Goal: Information Seeking & Learning: Understand process/instructions

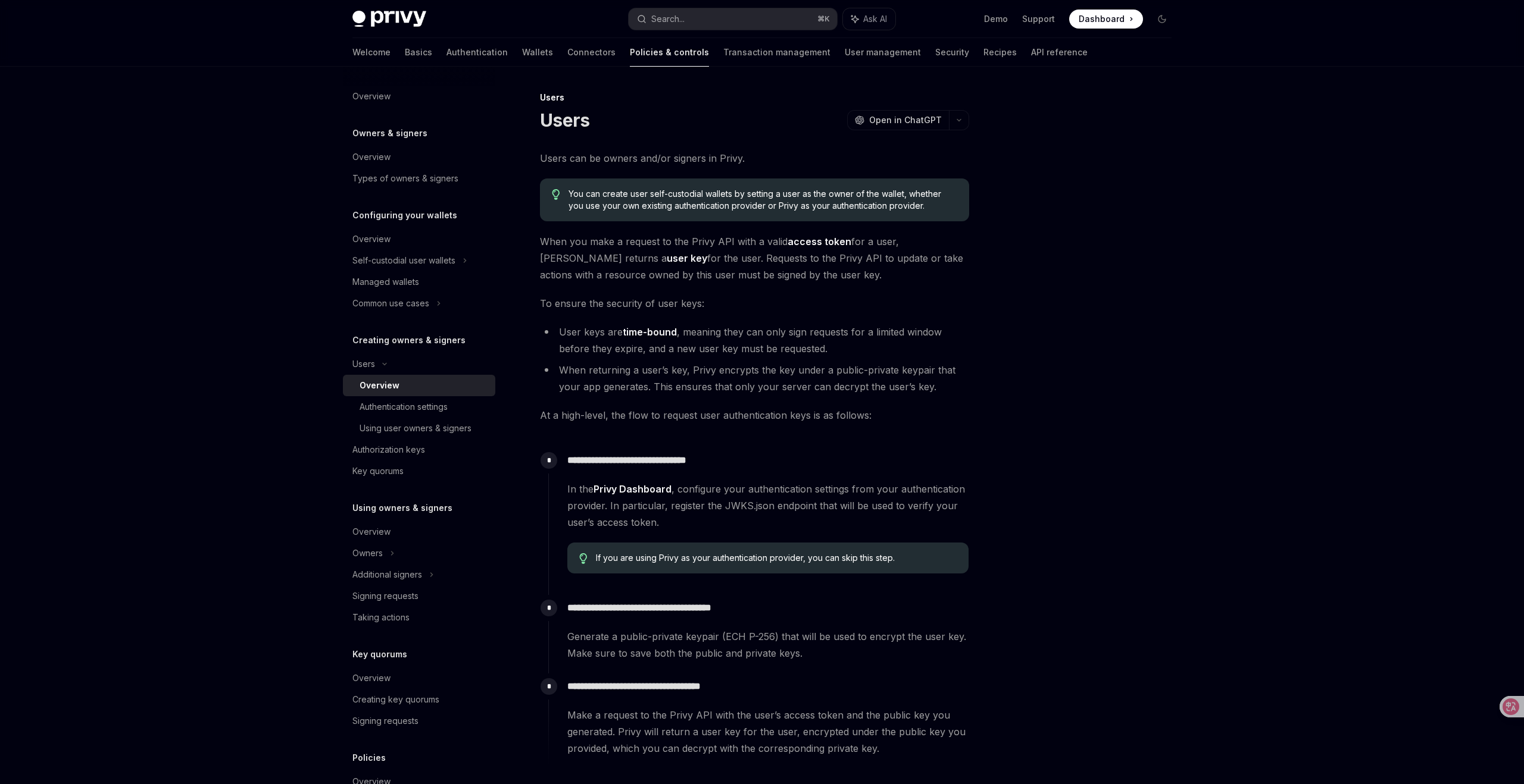
scroll to position [161, 0]
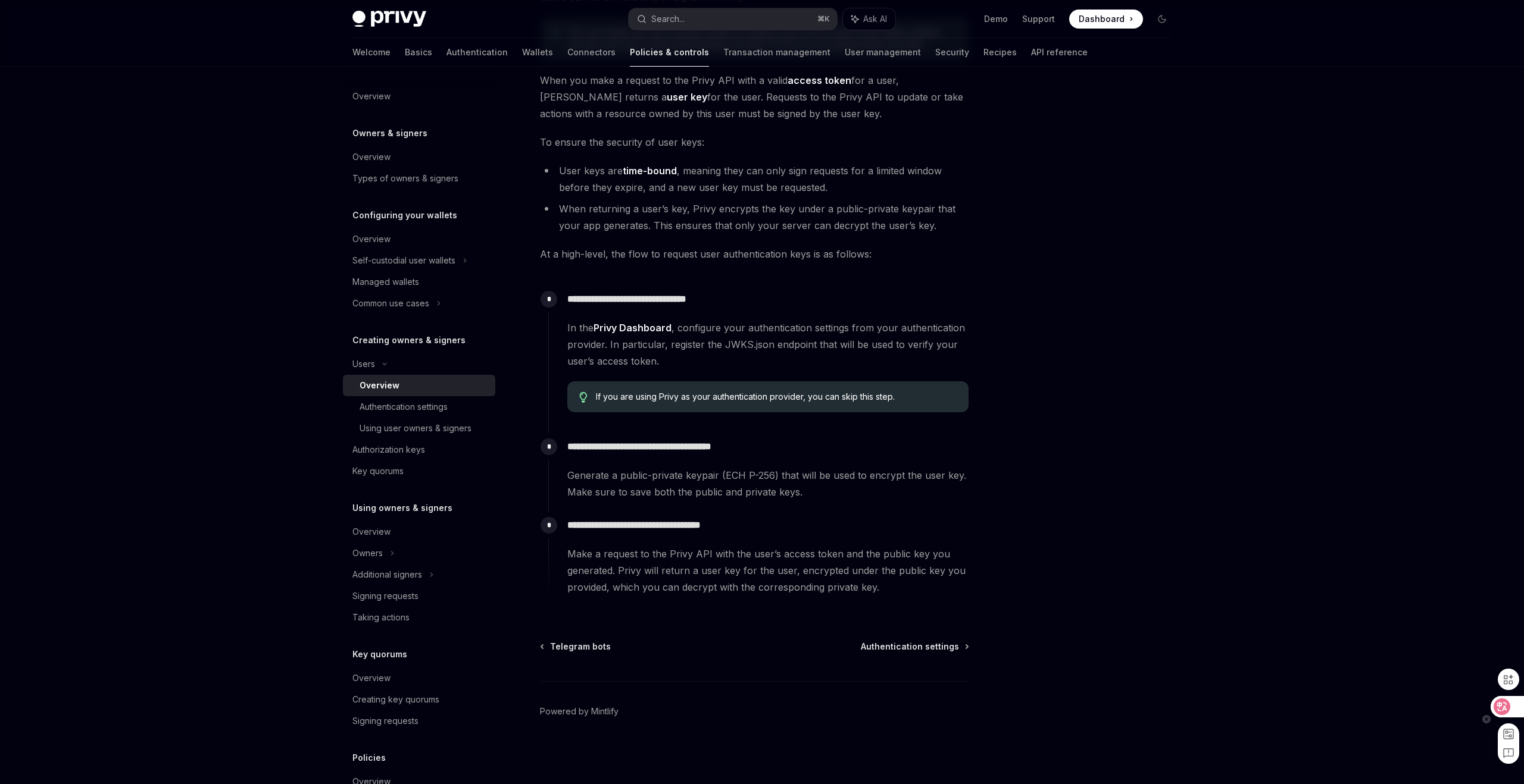
click at [1500, 702] on icon at bounding box center [1501, 707] width 12 height 12
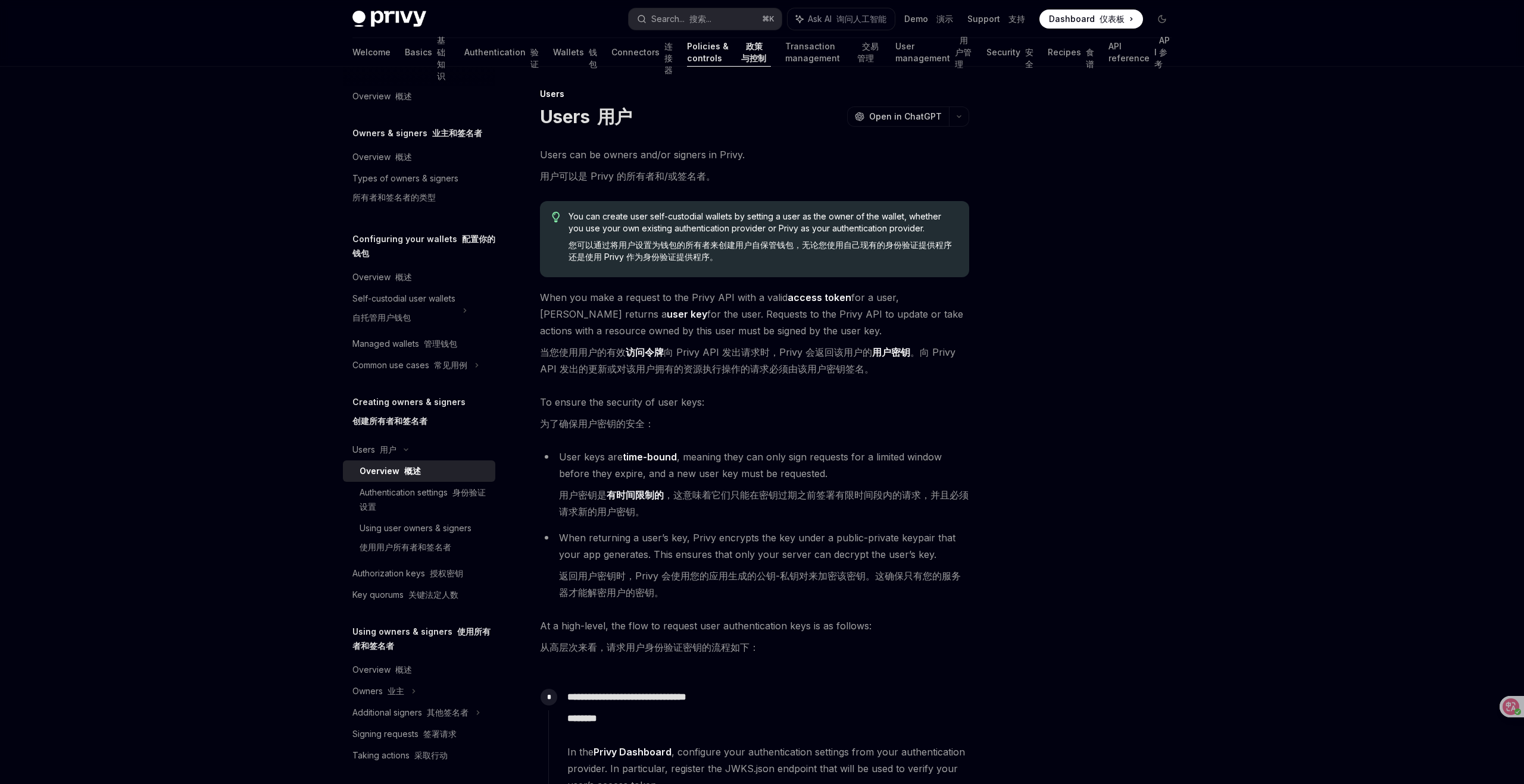
scroll to position [0, 0]
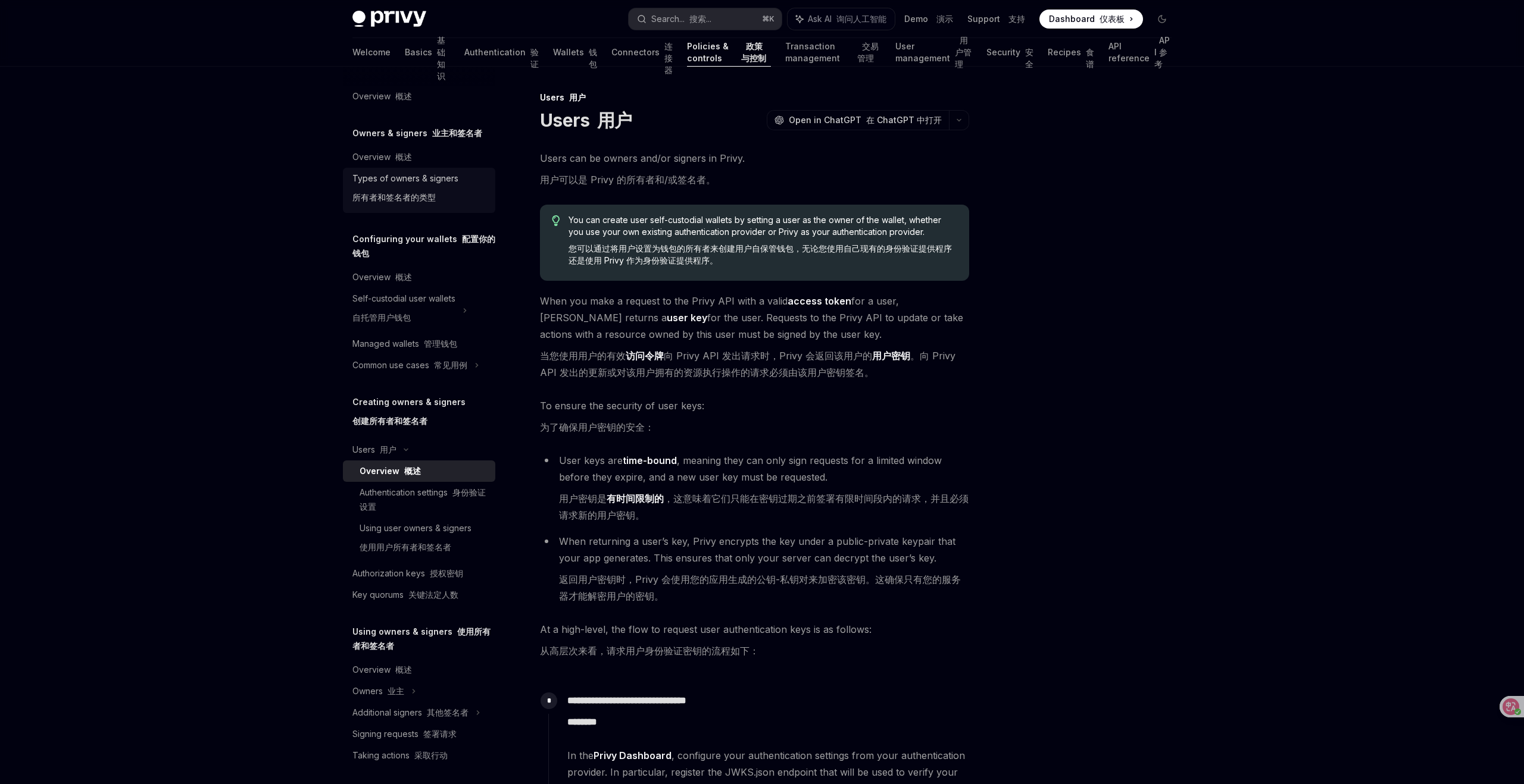
click at [384, 188] on div "Types of owners & signers 所有者和签名者的类型" at bounding box center [405, 191] width 106 height 38
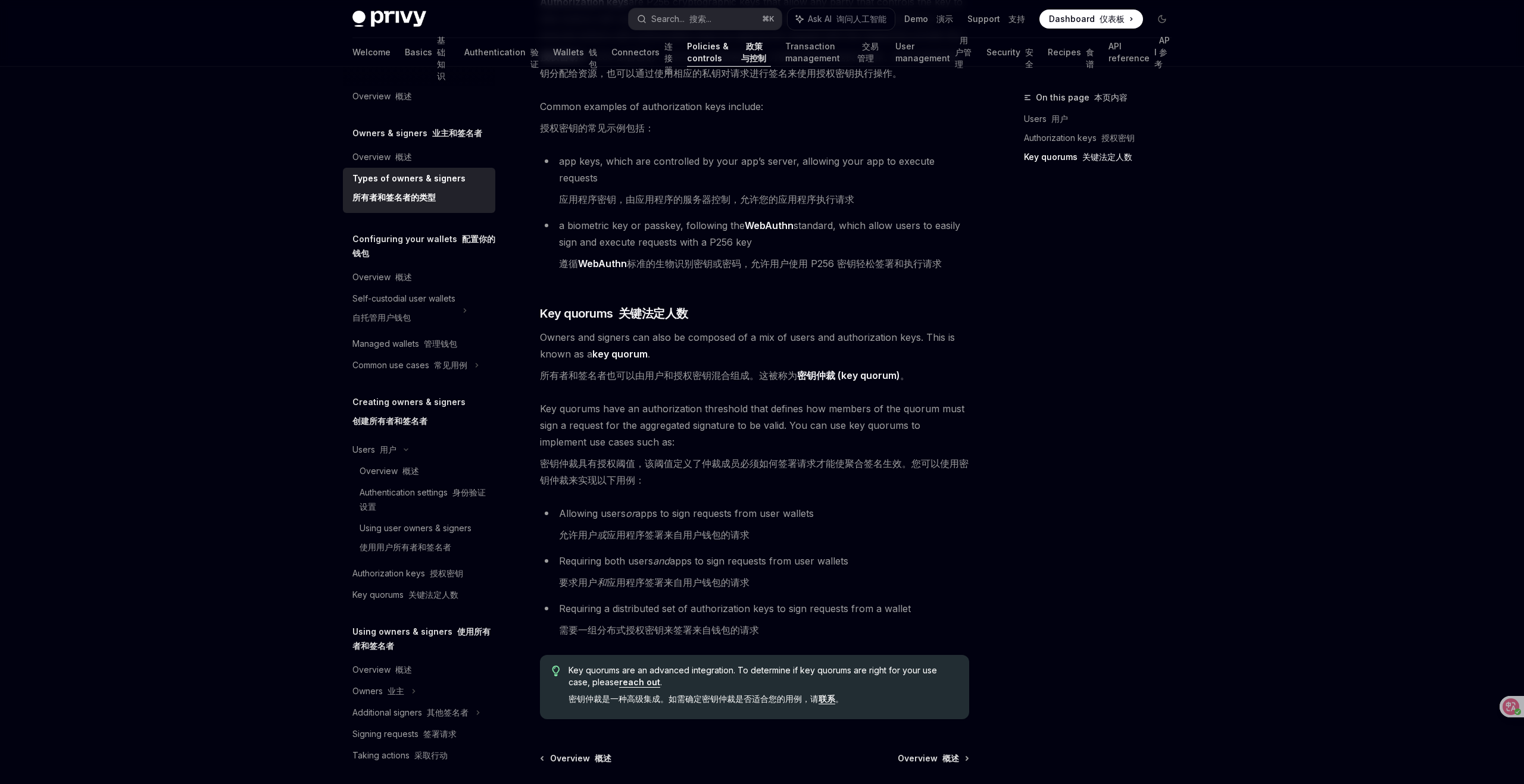
scroll to position [525, 0]
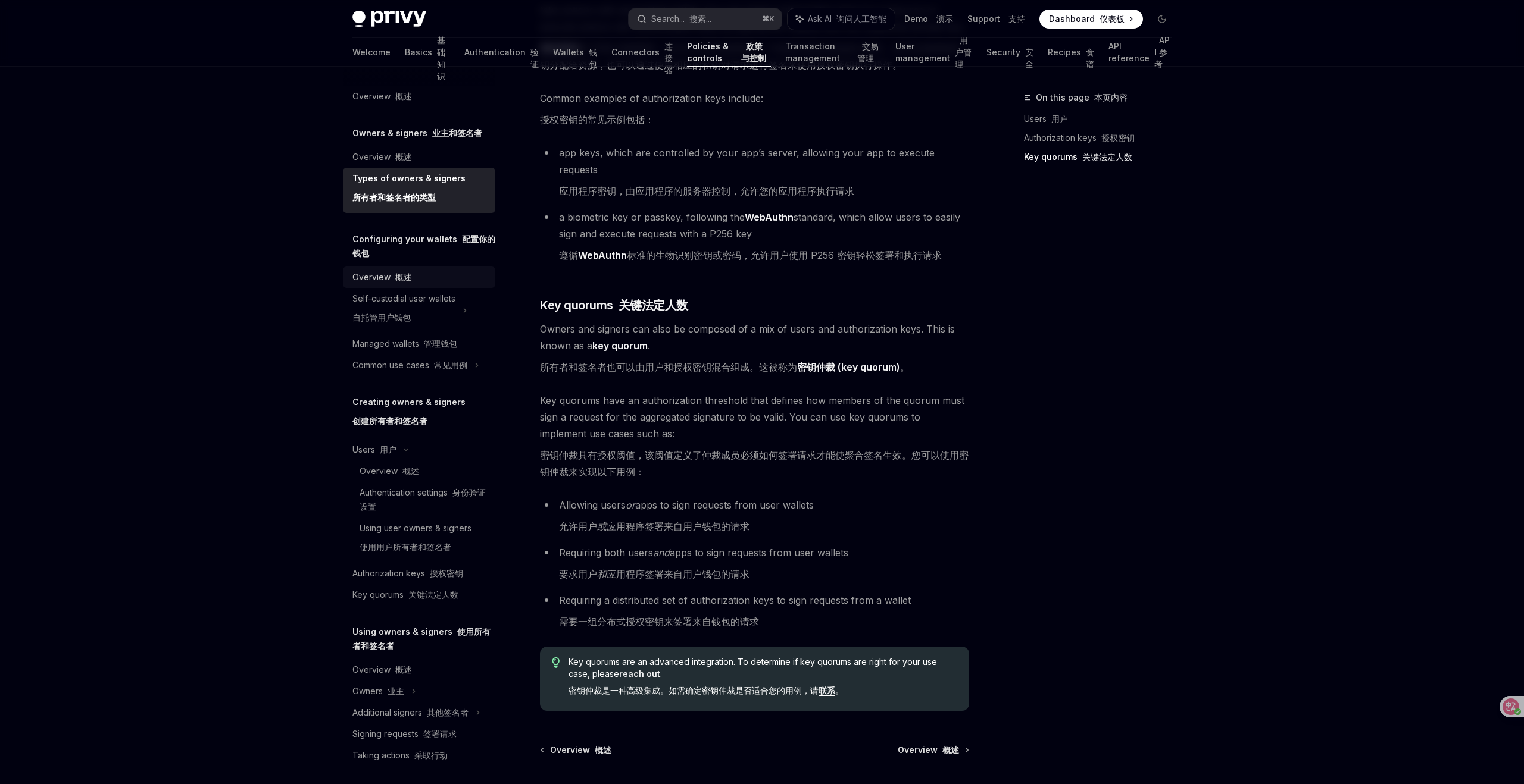
click at [393, 280] on font at bounding box center [393, 277] width 5 height 10
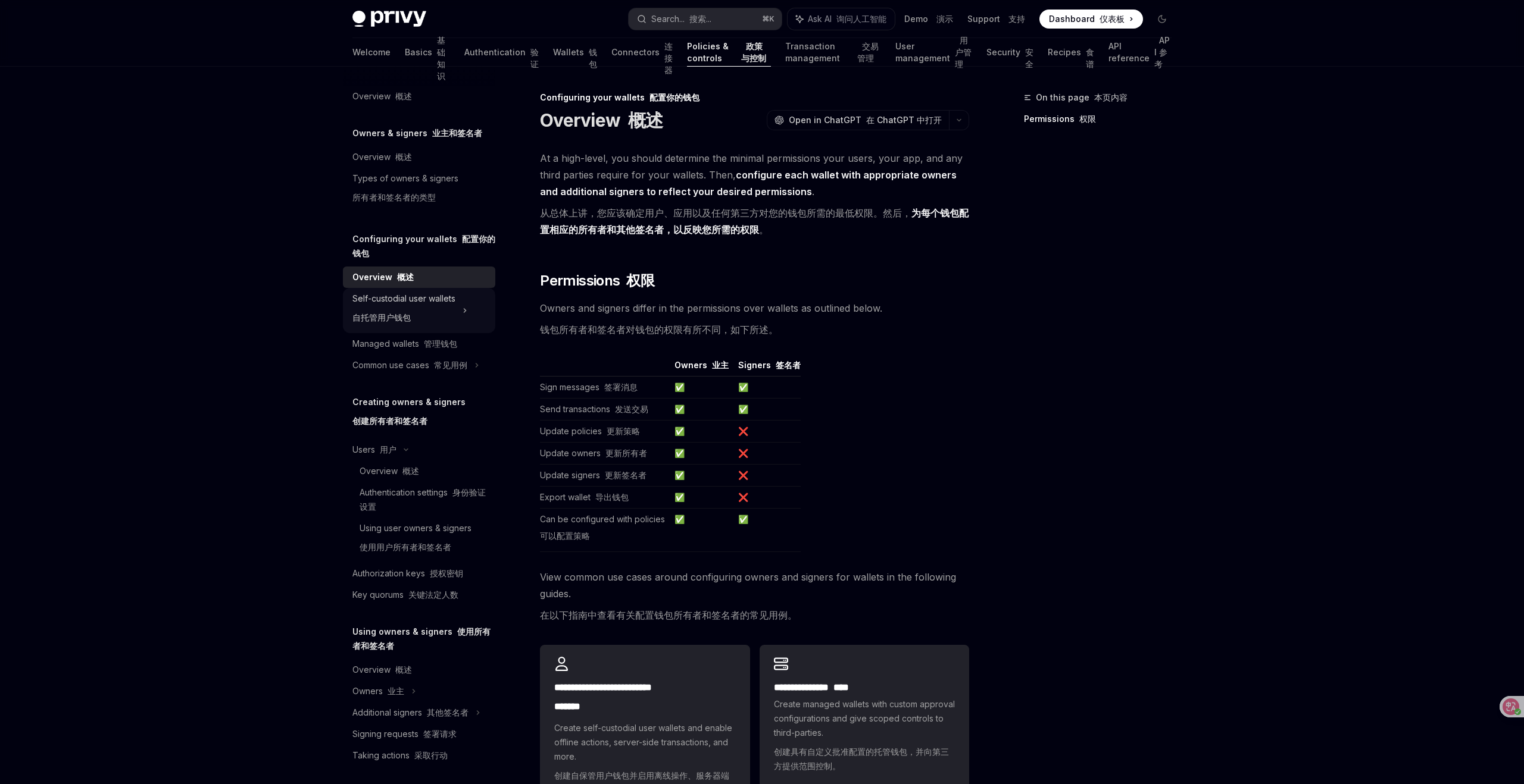
click at [454, 310] on div "Self-custodial user wallets 自托管用户钱包" at bounding box center [403, 311] width 103 height 38
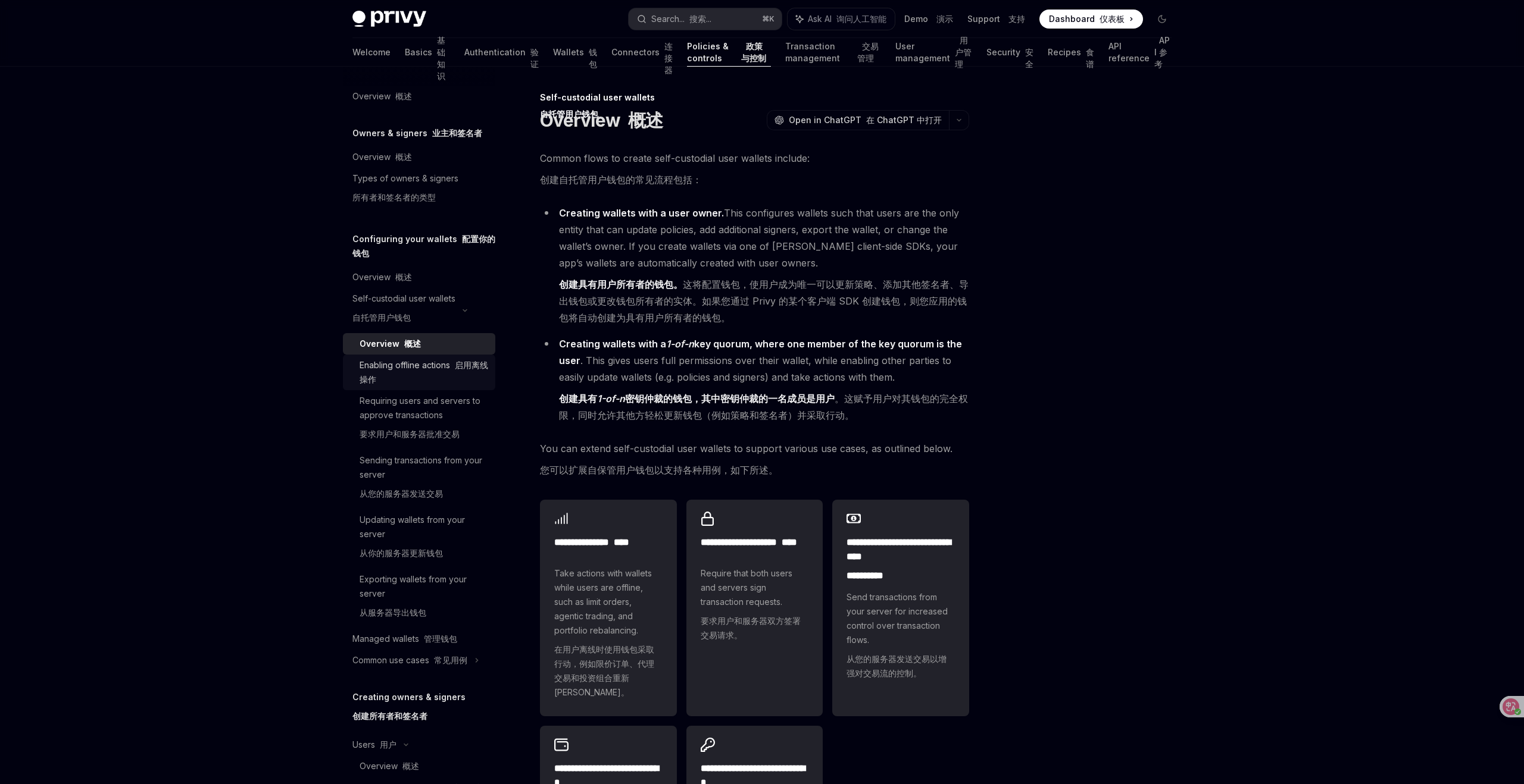
click at [424, 370] on div "Enabling offline actions 启用离线操作" at bounding box center [424, 372] width 129 height 28
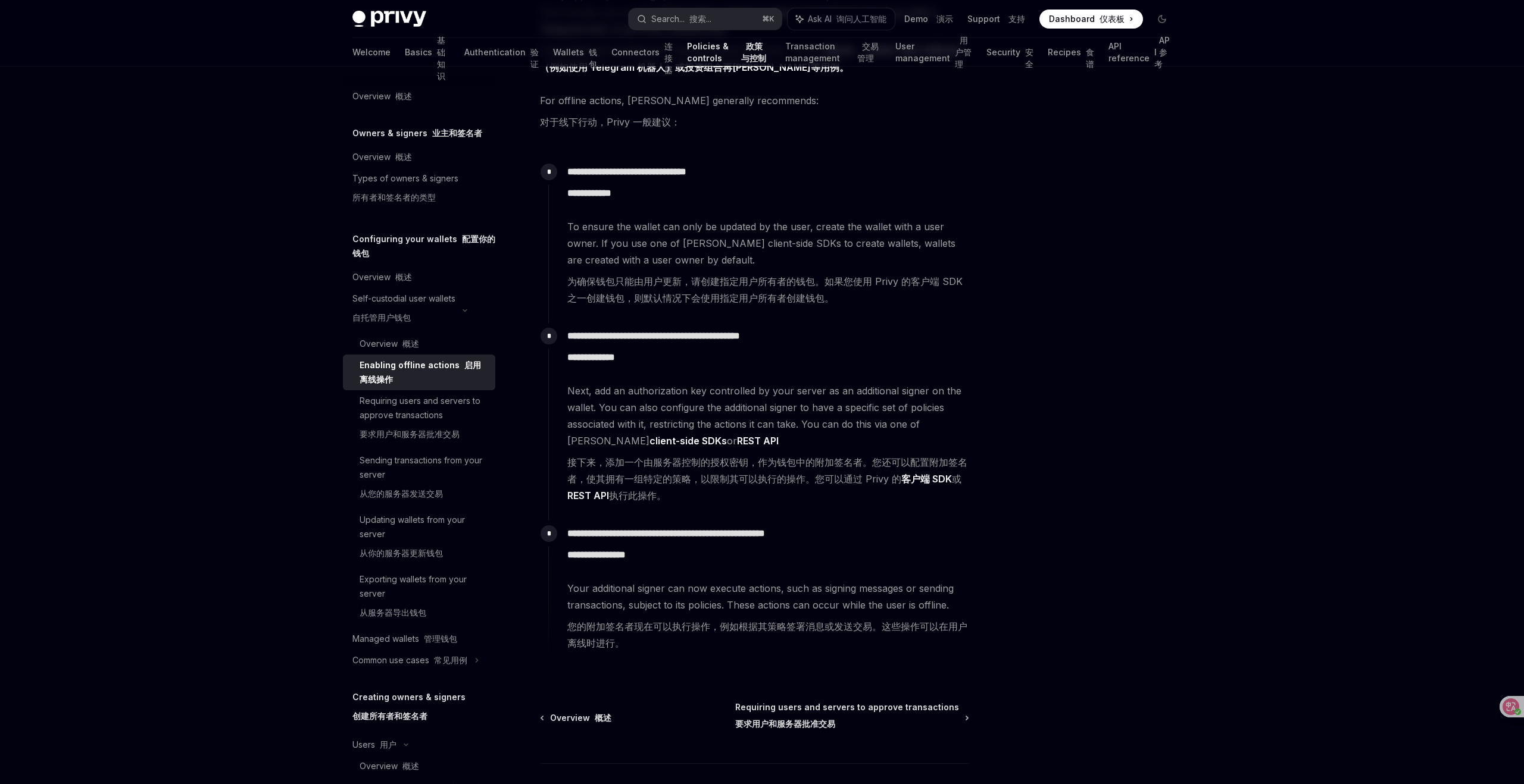
scroll to position [184, 0]
click at [423, 476] on div "Sending transactions from your server 从您的服务器发送交易" at bounding box center [424, 479] width 129 height 53
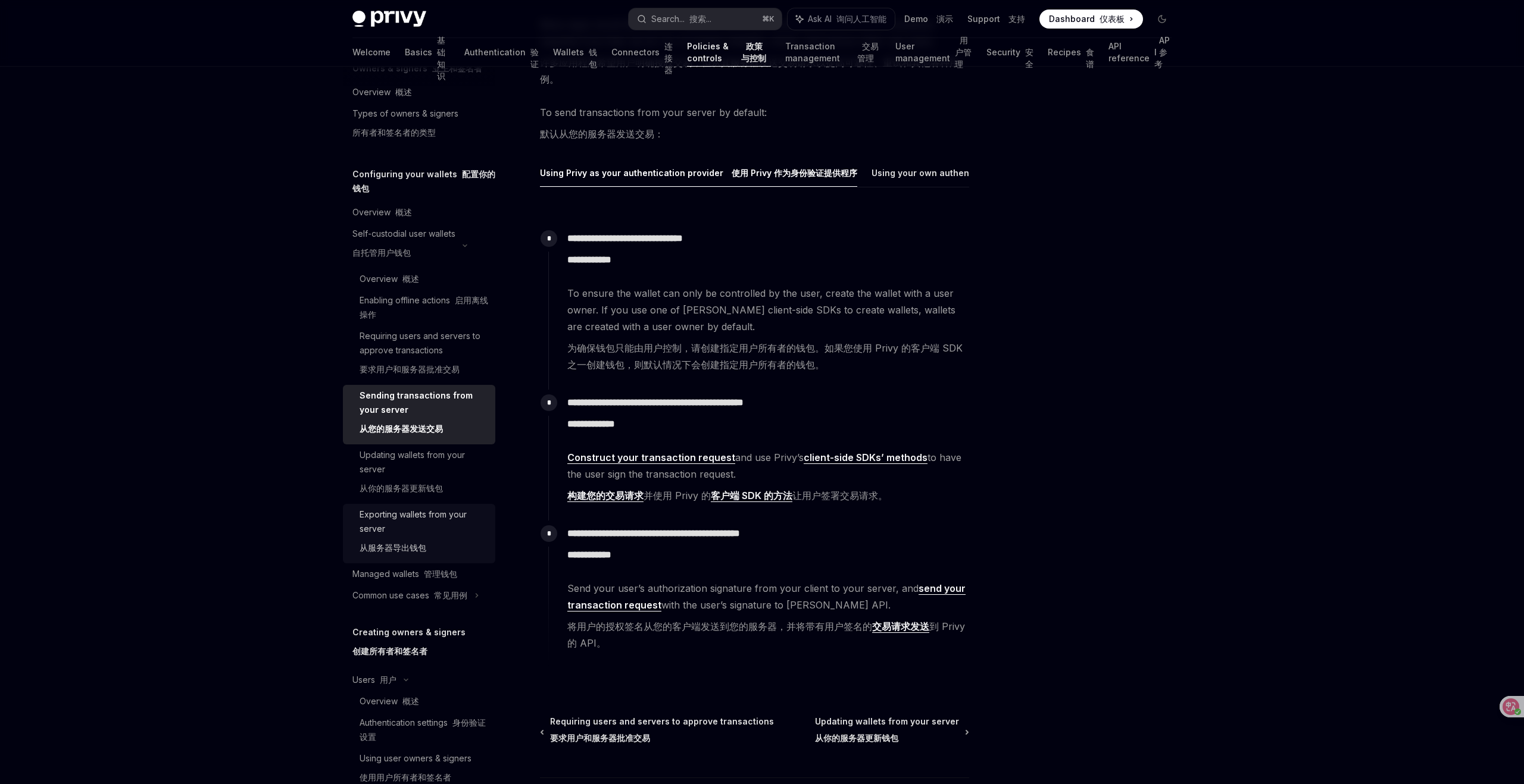
scroll to position [64, 0]
click at [408, 572] on div "Managed wallets 管理钱包" at bounding box center [404, 575] width 105 height 14
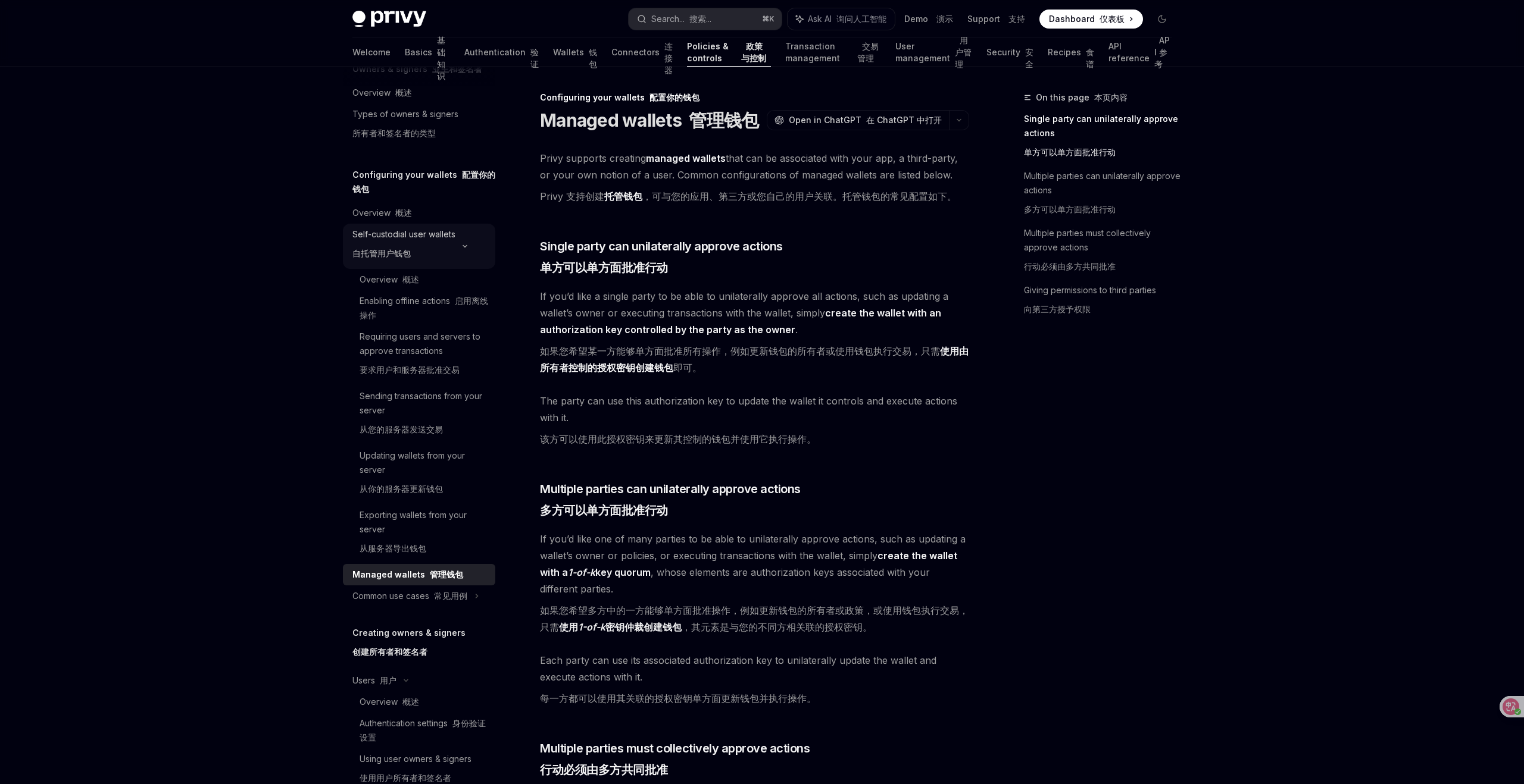
click at [382, 250] on font "自托管用户钱包" at bounding box center [382, 254] width 59 height 10
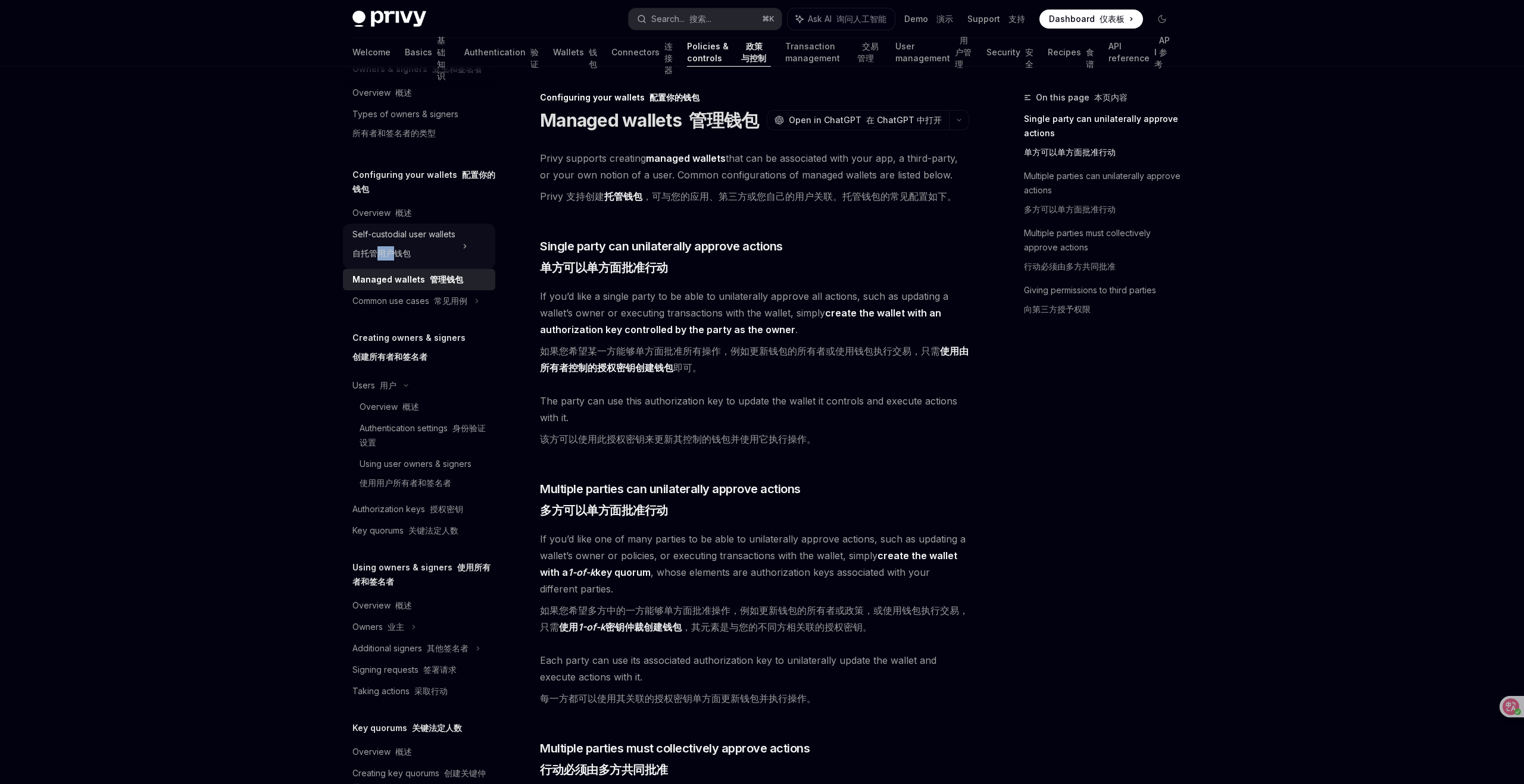
click at [382, 250] on font "自托管用户钱包" at bounding box center [382, 254] width 59 height 10
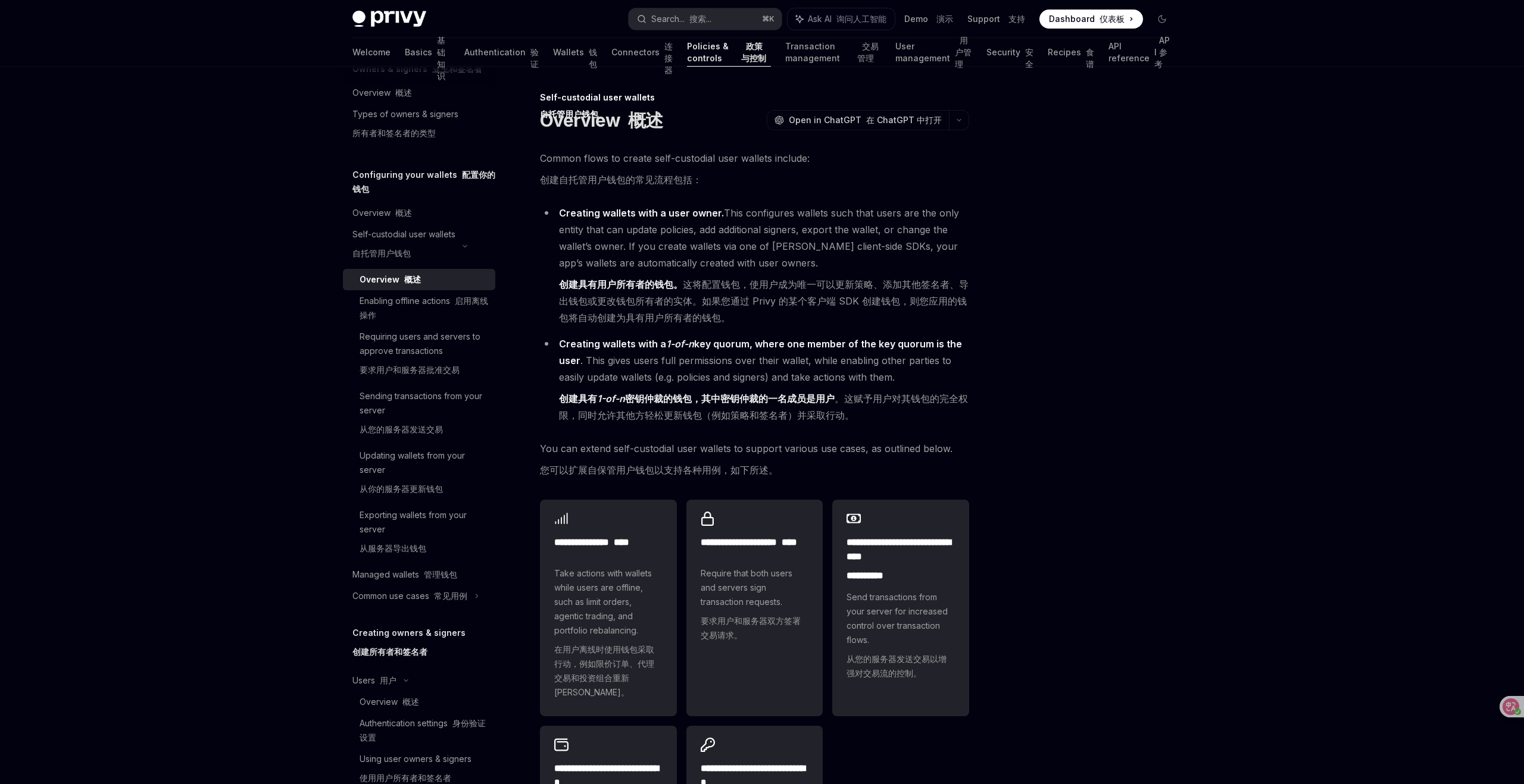
click at [1063, 363] on div at bounding box center [1090, 437] width 181 height 694
click at [408, 299] on div "Enabling offline actions 启用离线操作" at bounding box center [424, 308] width 129 height 28
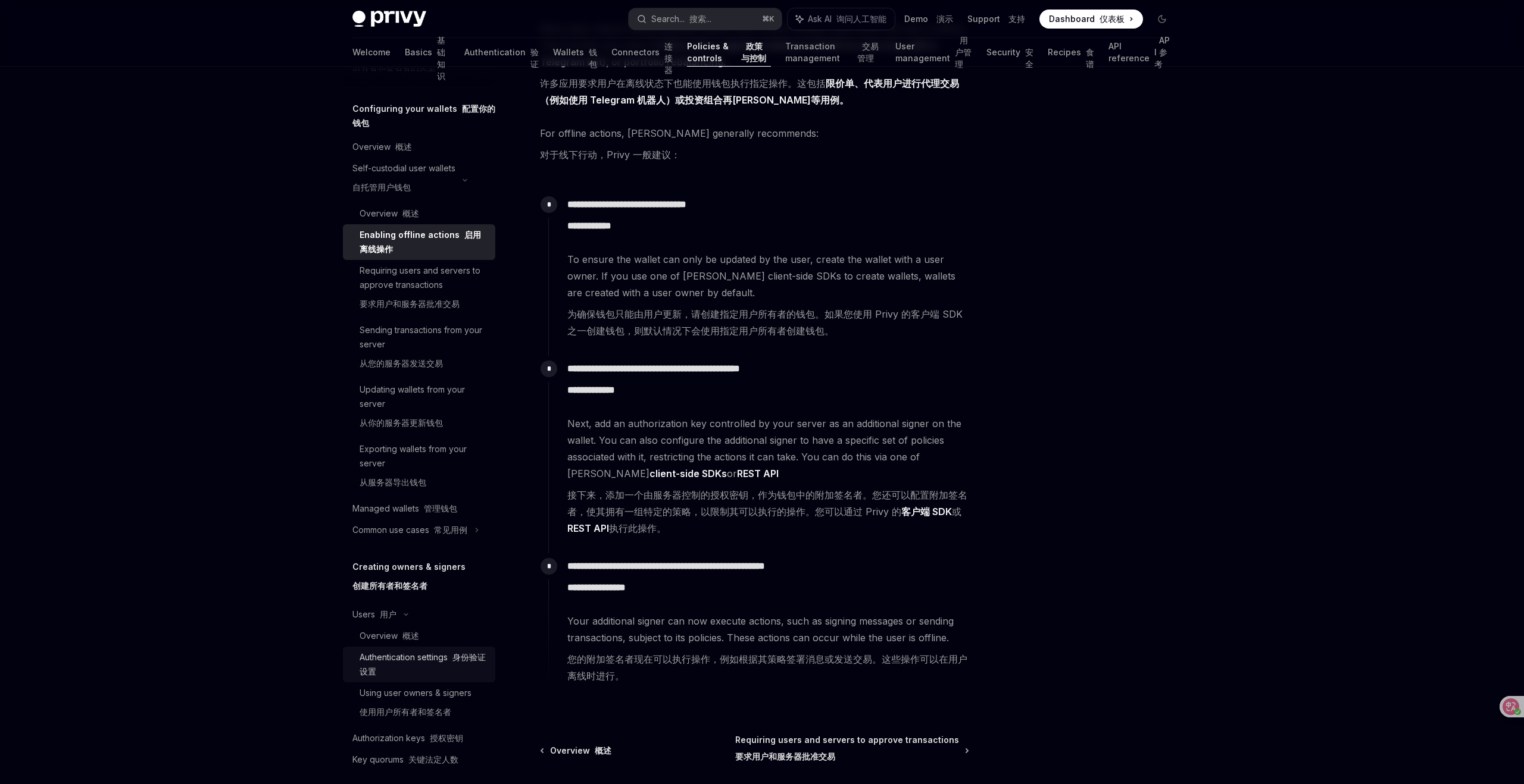
scroll to position [136, 0]
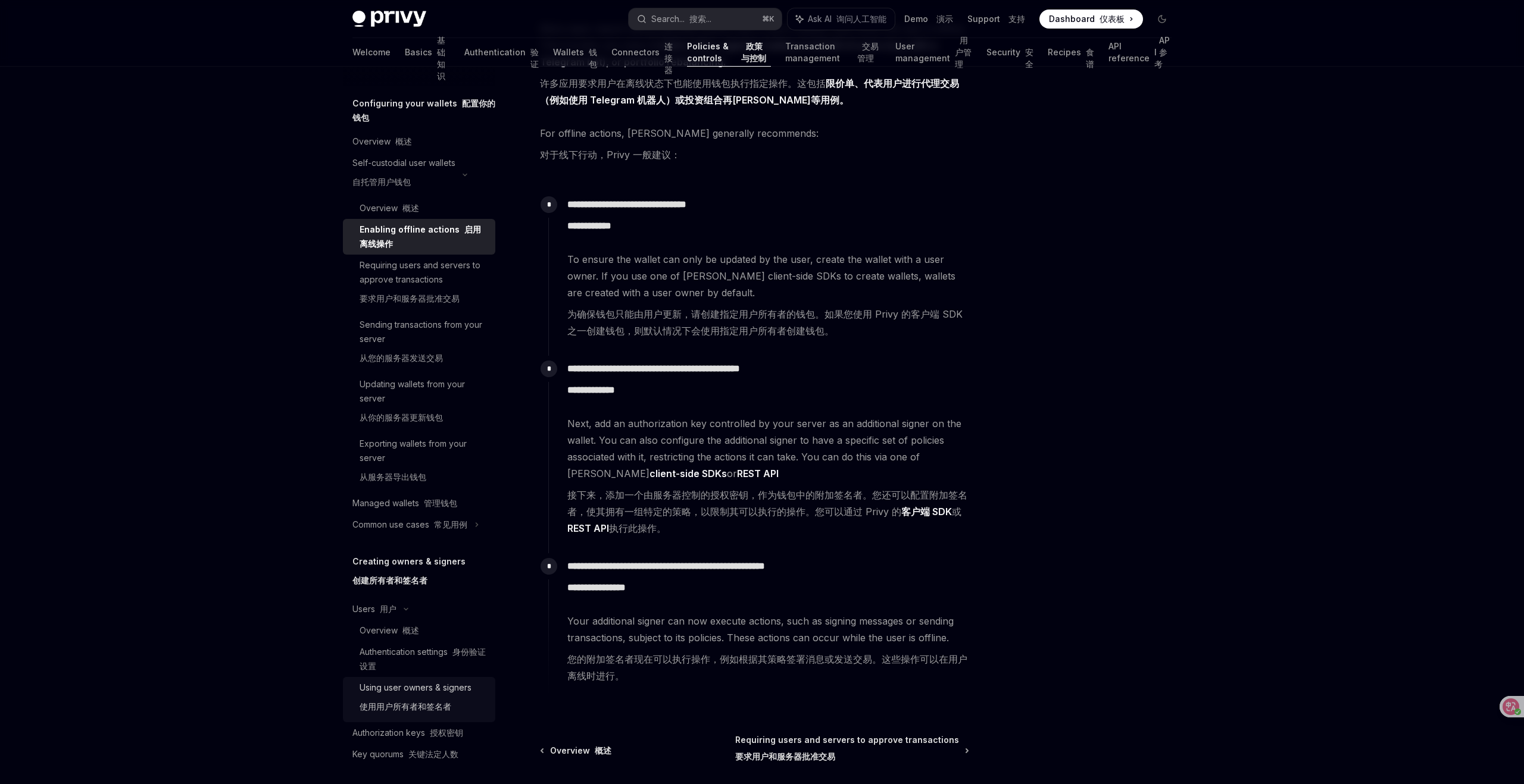
click at [405, 699] on div "Using user owners & signers 使用用户所有者和签名者" at bounding box center [416, 700] width 112 height 38
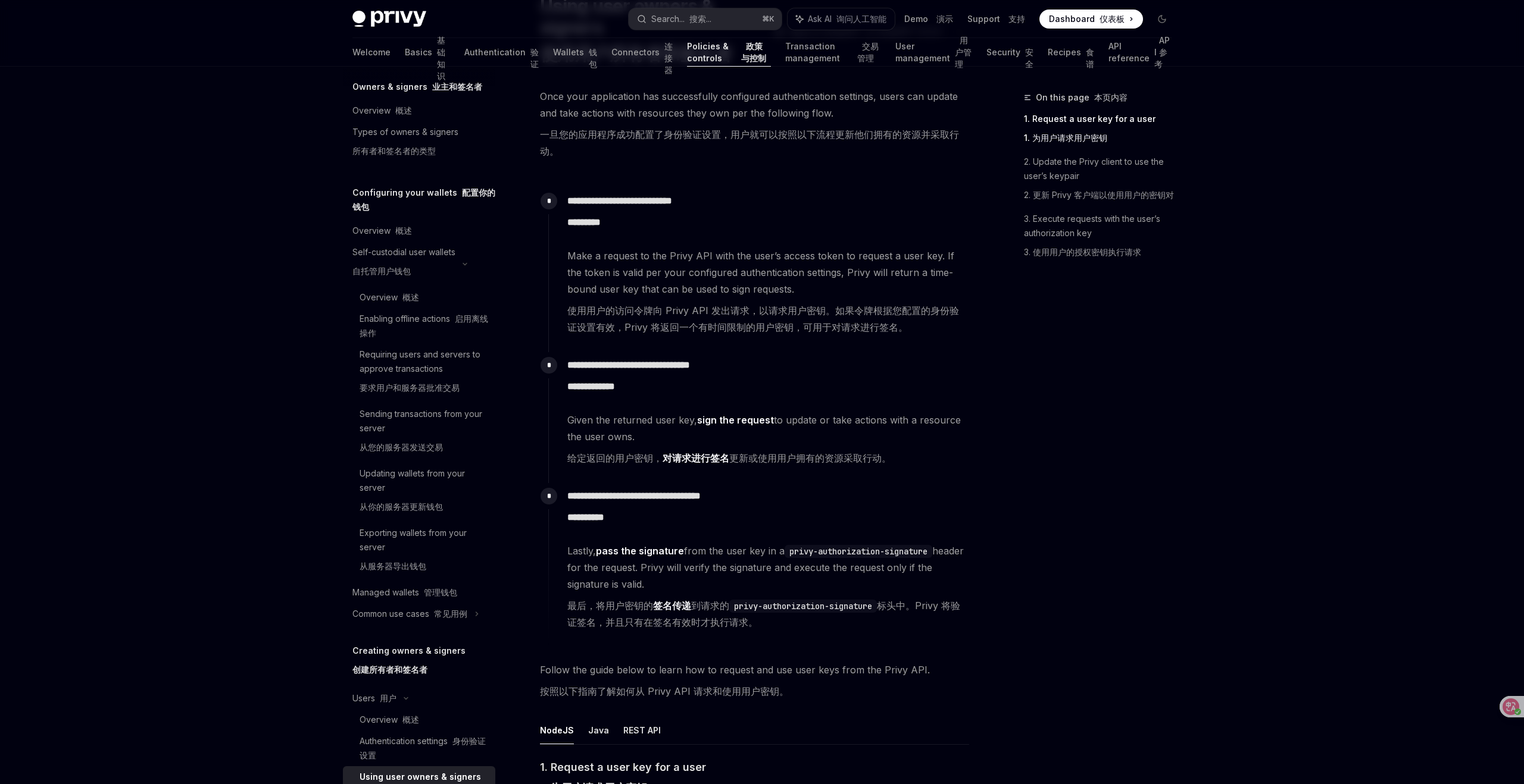
scroll to position [42, 0]
click at [1070, 516] on div "On this page 本页内容 1. Request a user key for a user 1. 为用户请求用户密钥 2. Update the P…" at bounding box center [1090, 437] width 181 height 694
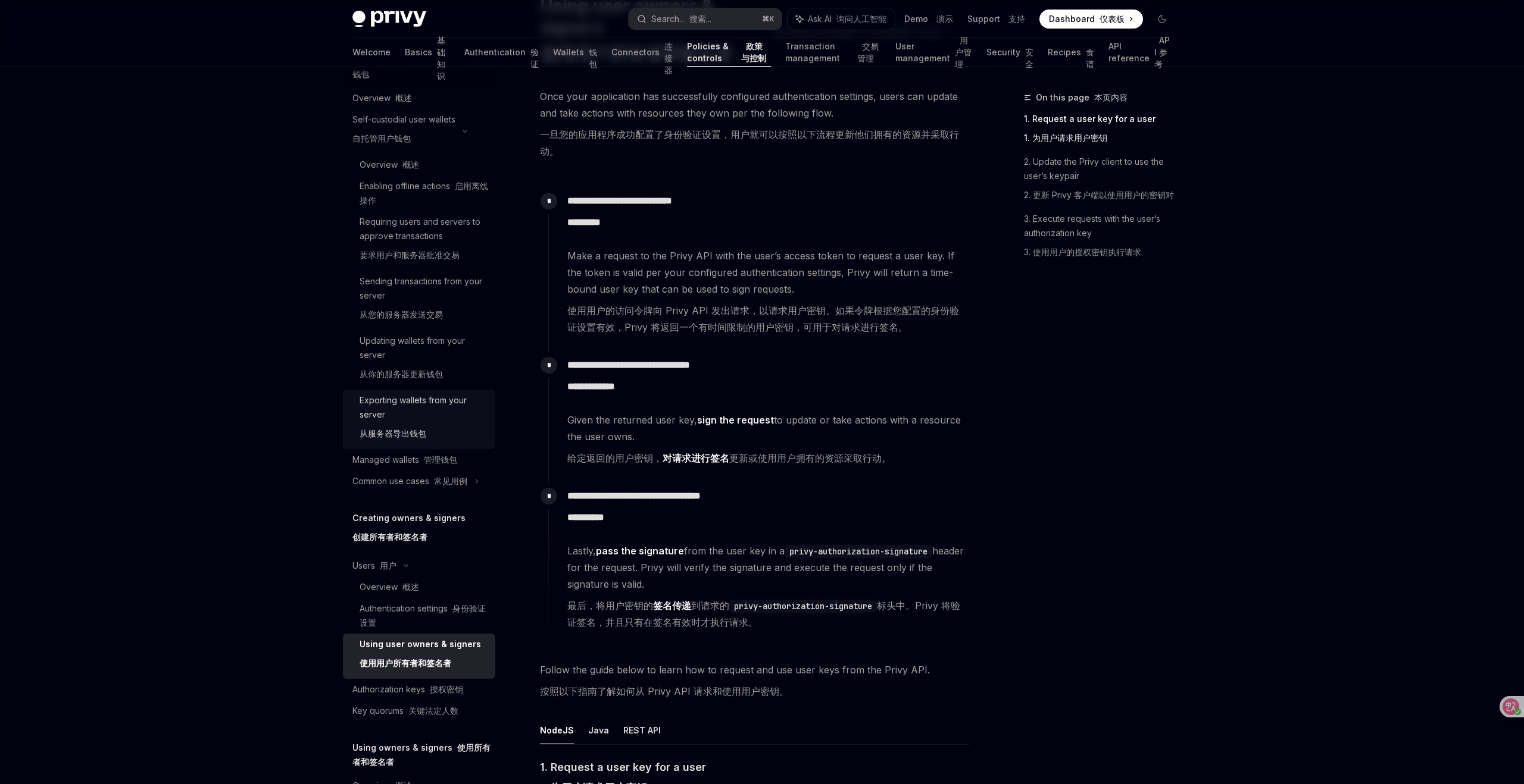
scroll to position [178, 0]
click at [424, 459] on font "管理钱包" at bounding box center [440, 460] width 33 height 10
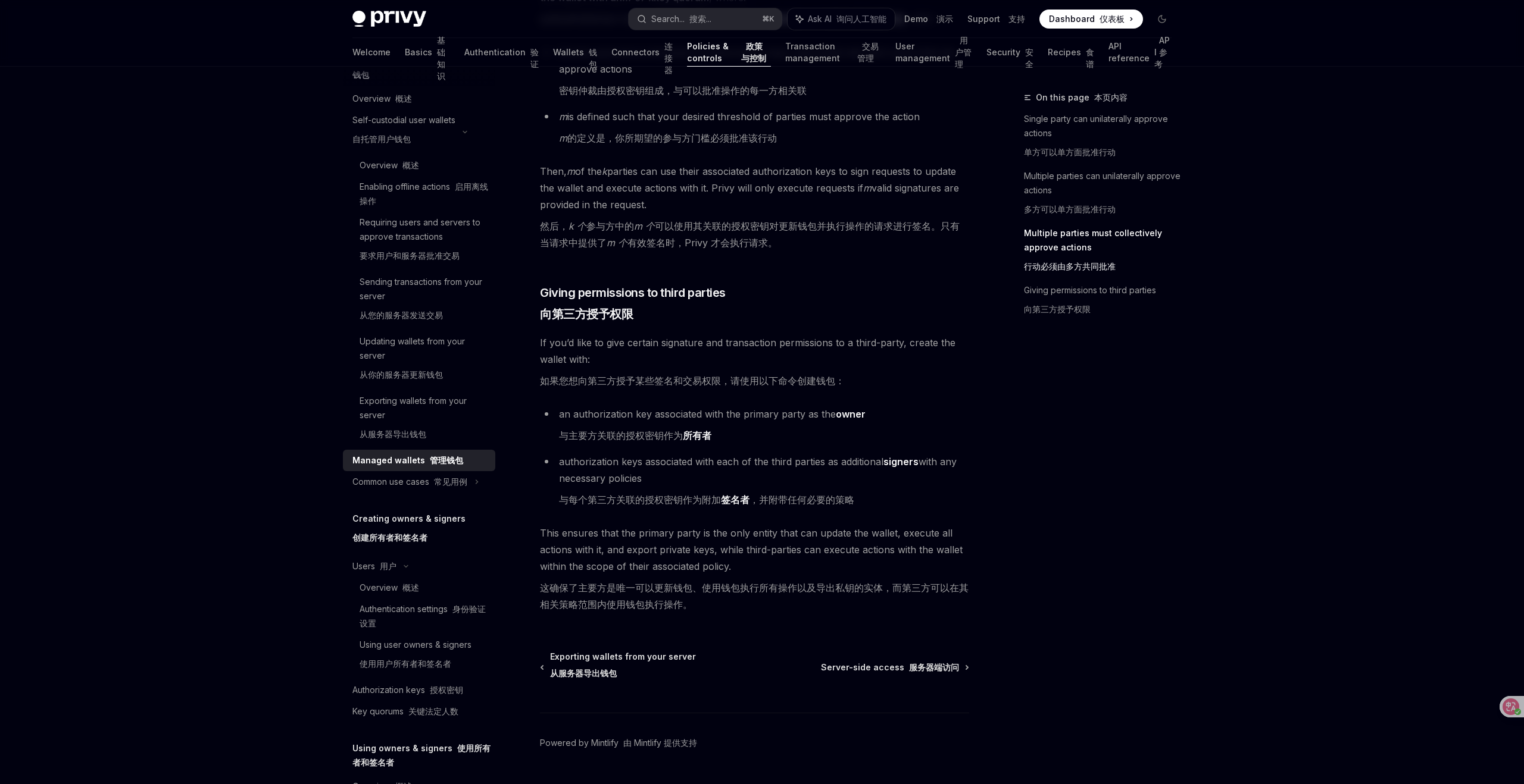
scroll to position [849, 0]
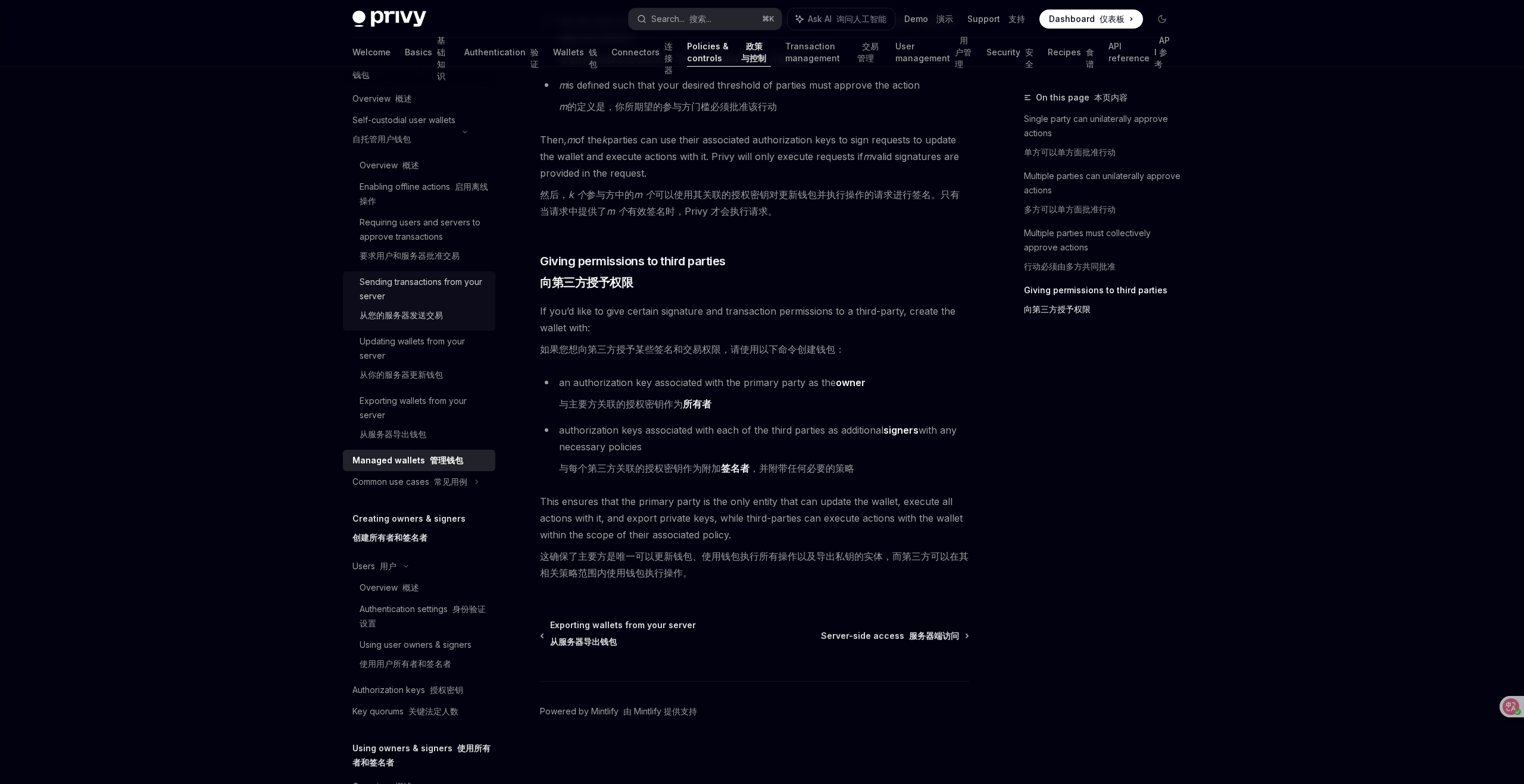
click at [418, 298] on div "Sending transactions from your server 从您的服务器发送交易" at bounding box center [424, 301] width 129 height 53
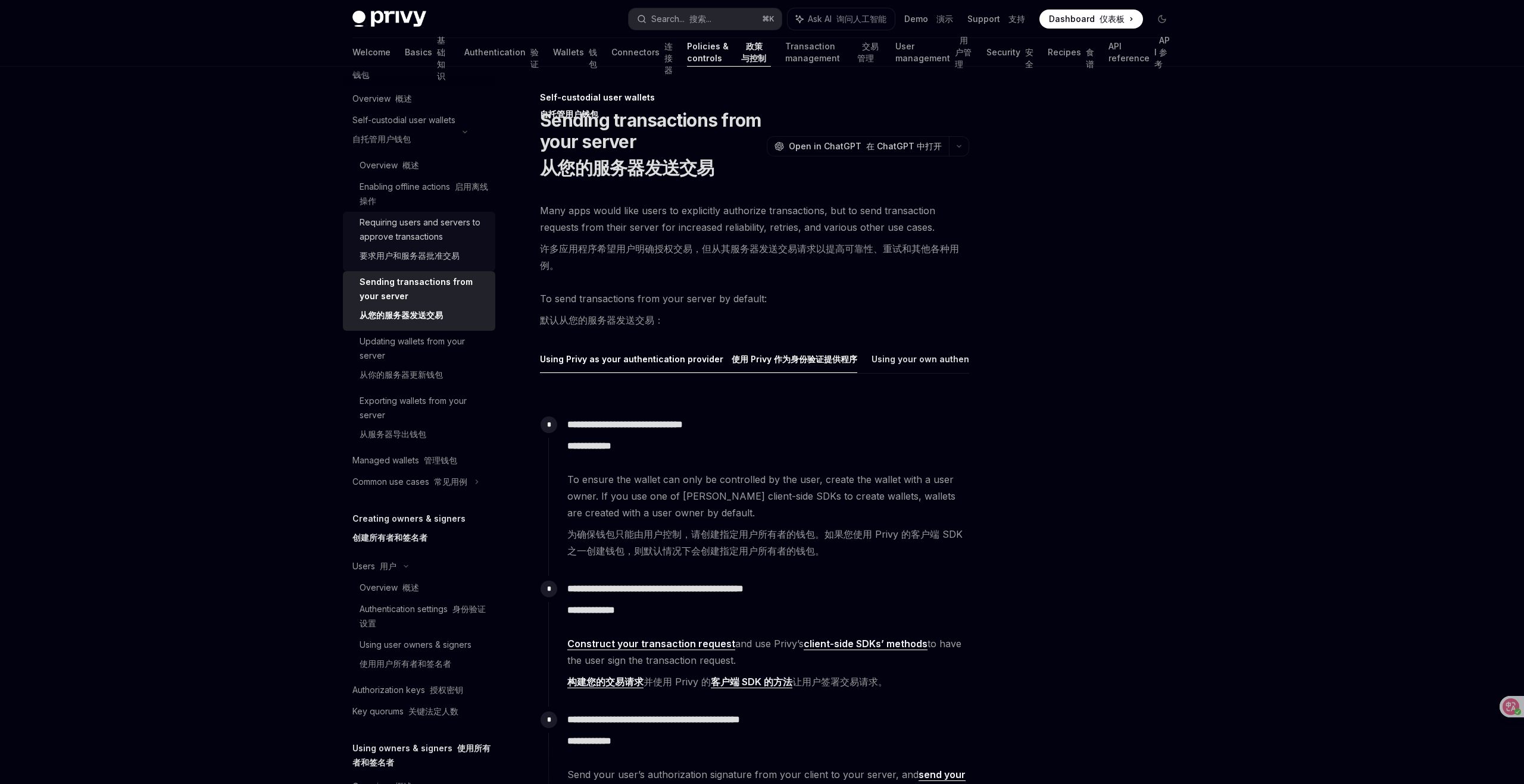
click at [433, 252] on font "要求用户和服务器批准交易" at bounding box center [409, 255] width 100 height 10
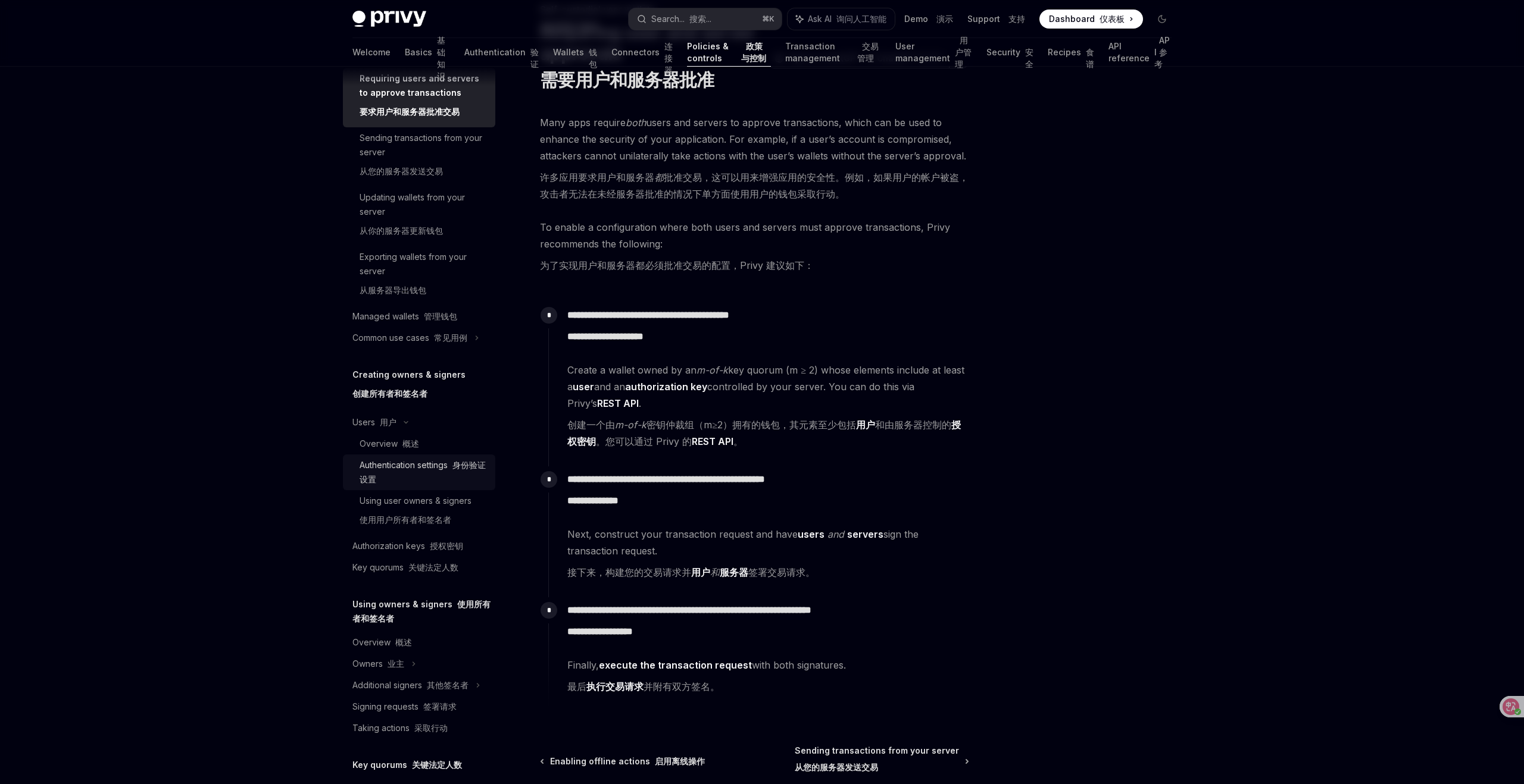
scroll to position [320, 0]
click at [449, 333] on div "Common use cases 常见用例" at bounding box center [409, 340] width 115 height 14
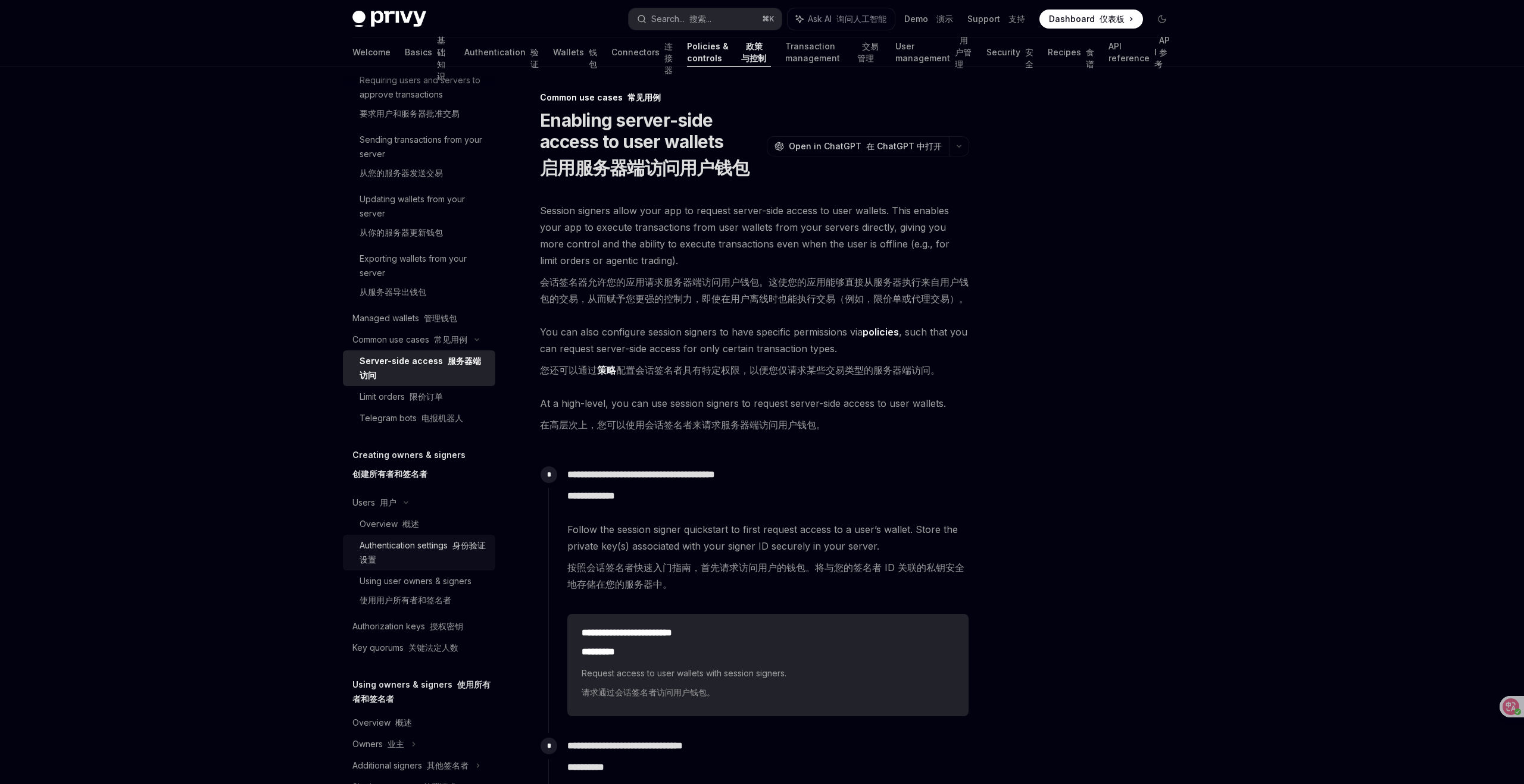
click at [440, 542] on div "Authentication settings 身份验证设置" at bounding box center [424, 553] width 129 height 28
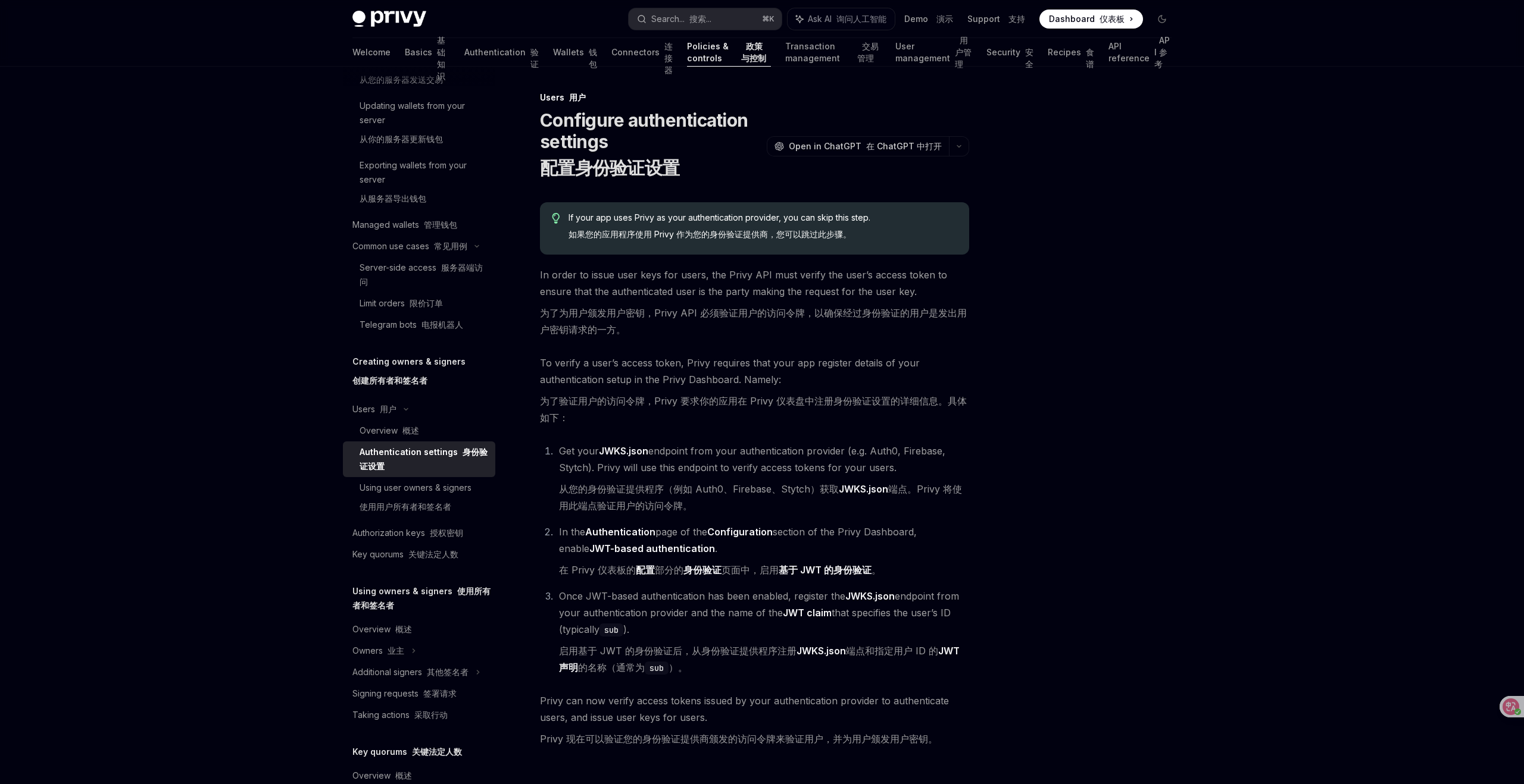
scroll to position [440, 0]
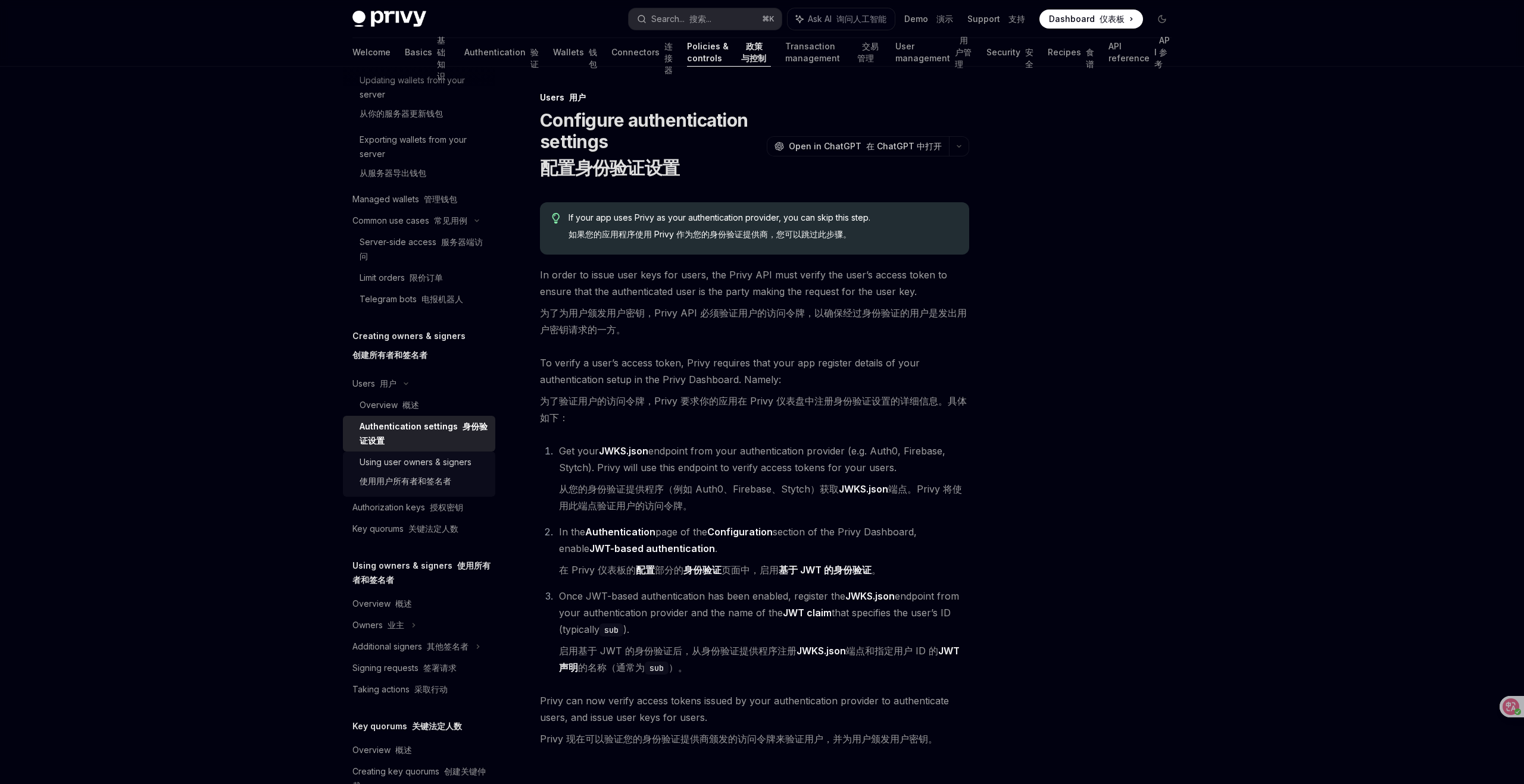
click at [430, 478] on font "使用用户所有者和签名者" at bounding box center [406, 481] width 92 height 10
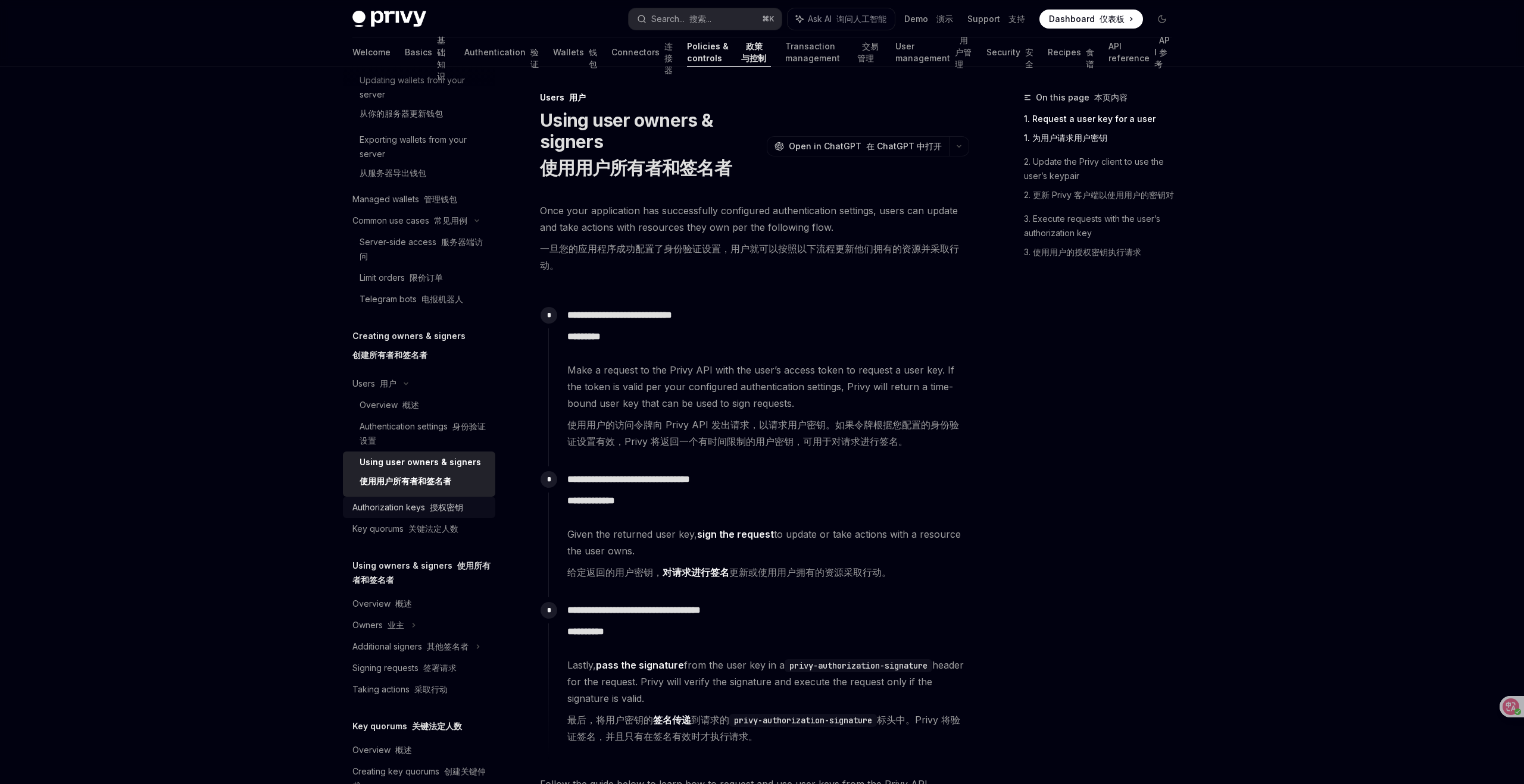
click at [428, 510] on font at bounding box center [428, 507] width 5 height 10
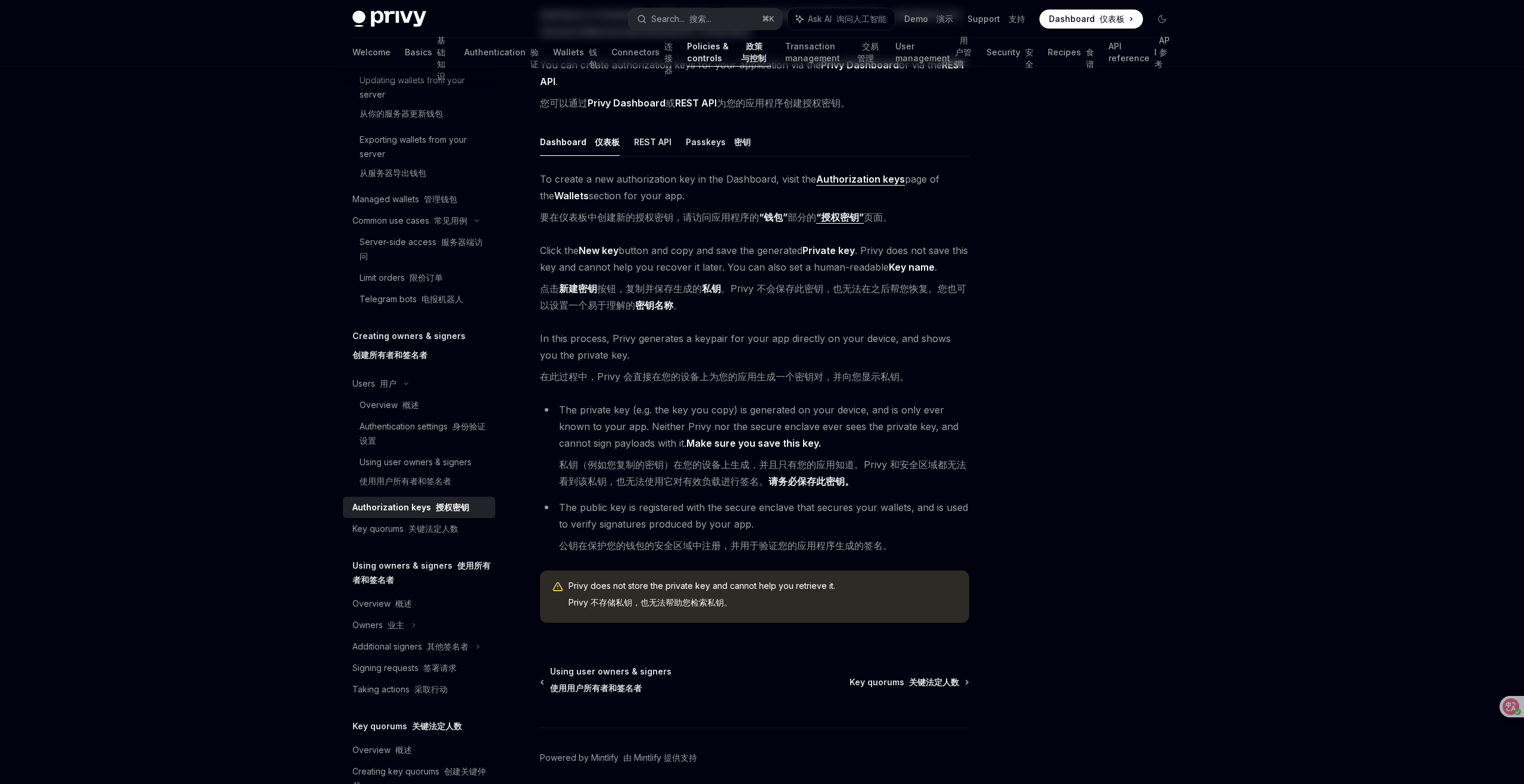
scroll to position [266, 0]
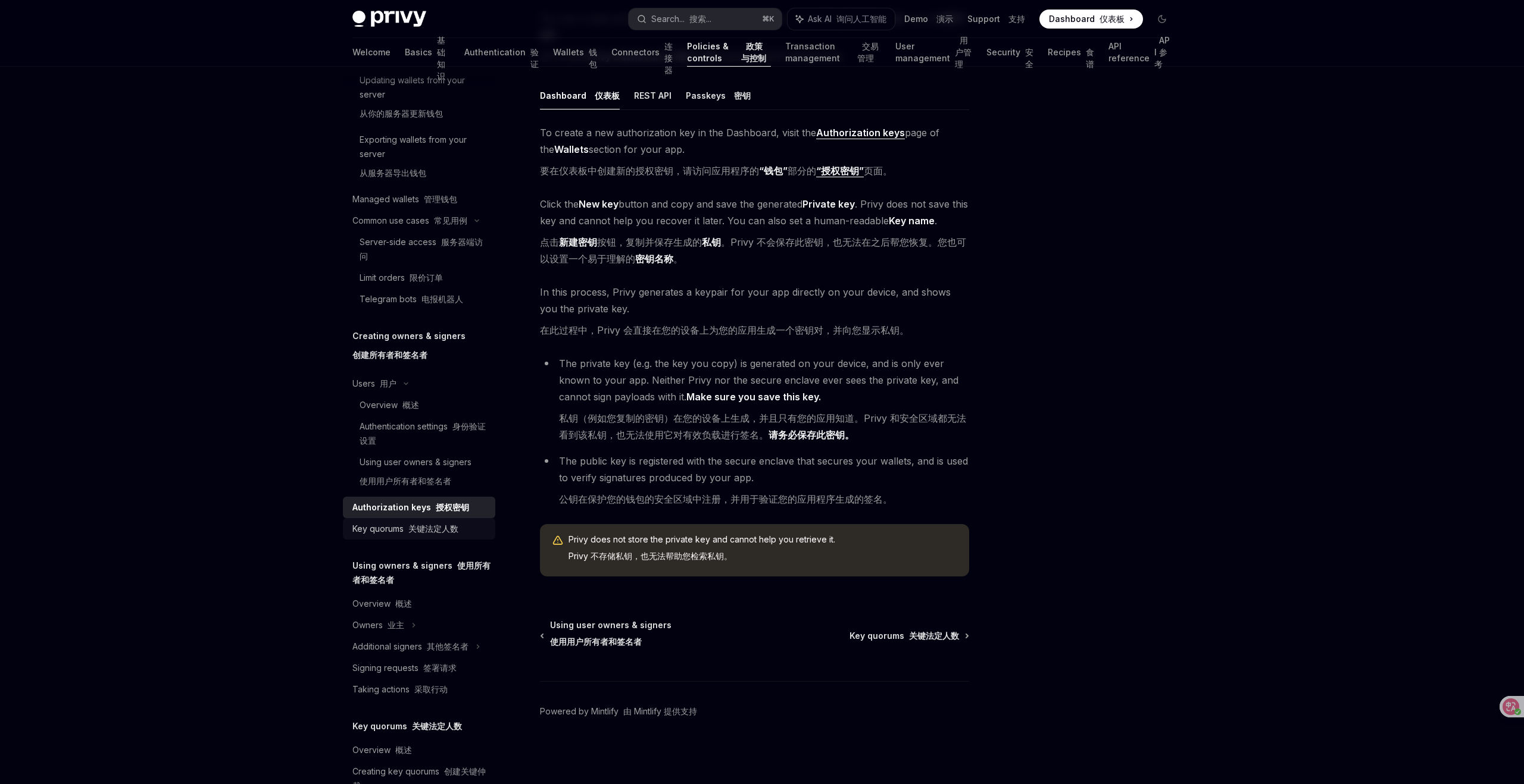
click at [437, 525] on font "关键法定人数" at bounding box center [434, 529] width 50 height 10
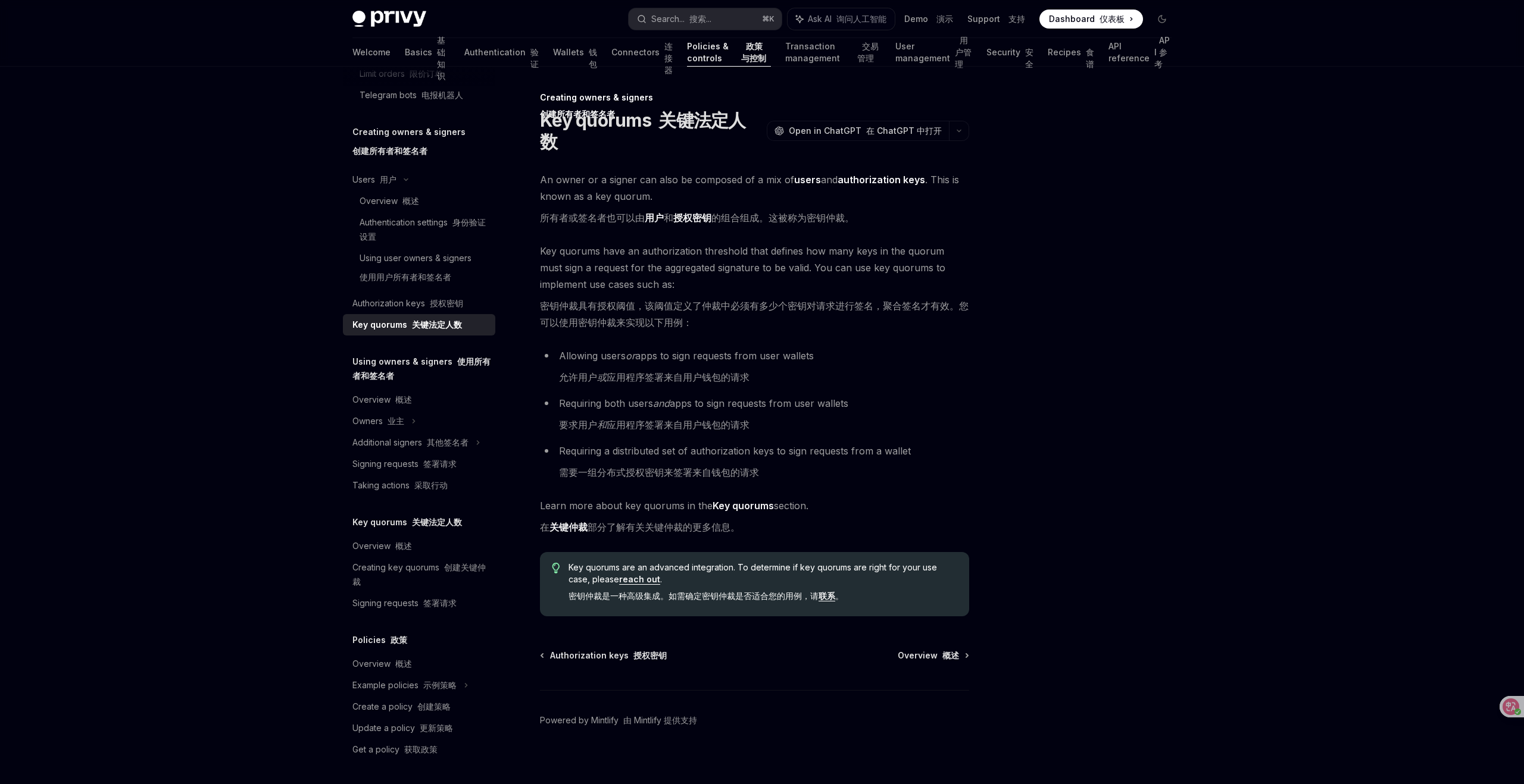
scroll to position [642, 0]
click at [449, 686] on font "示例策略" at bounding box center [440, 688] width 33 height 10
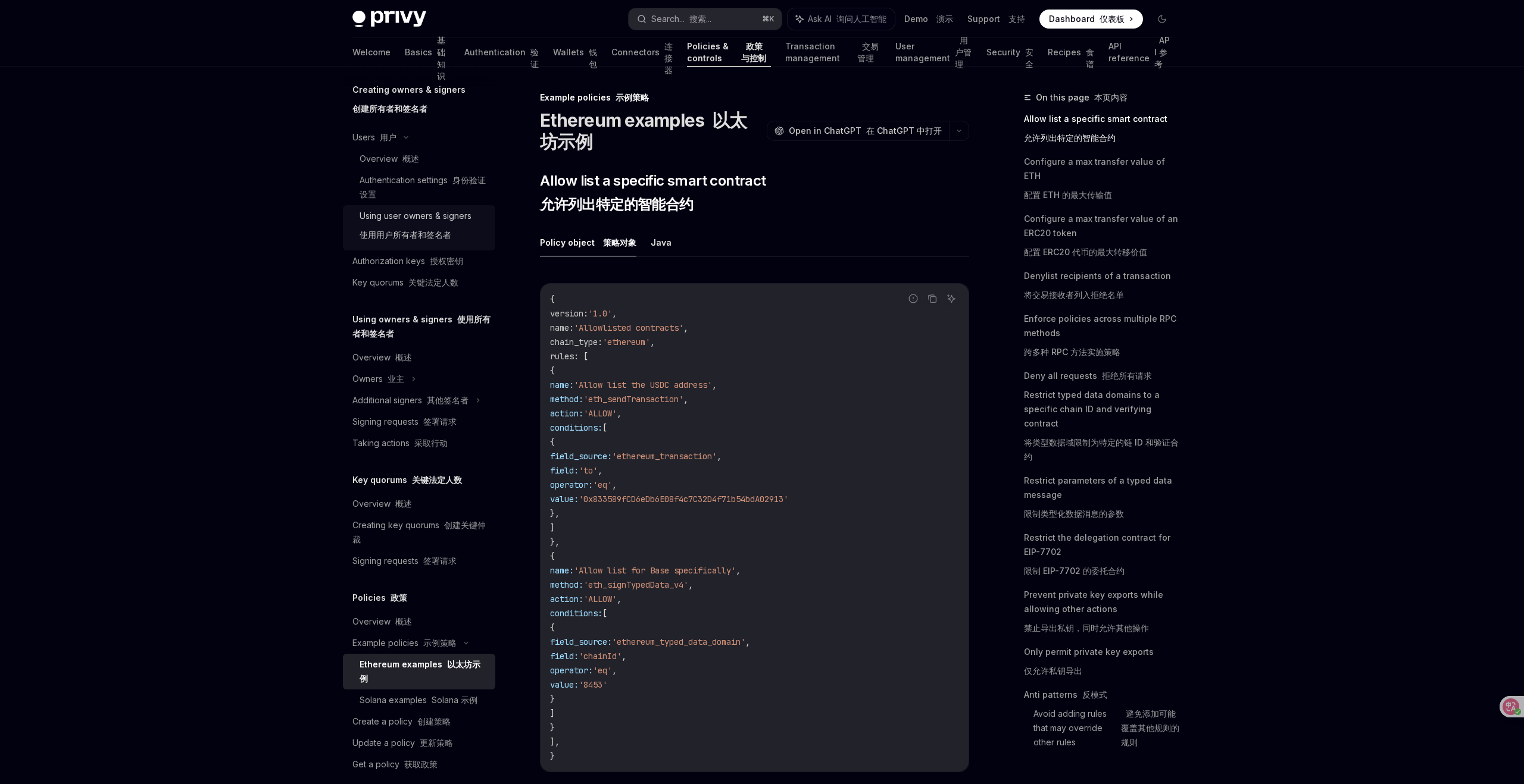
click at [419, 218] on div "Using user owners & signers 使用用户所有者和签名者" at bounding box center [416, 228] width 112 height 38
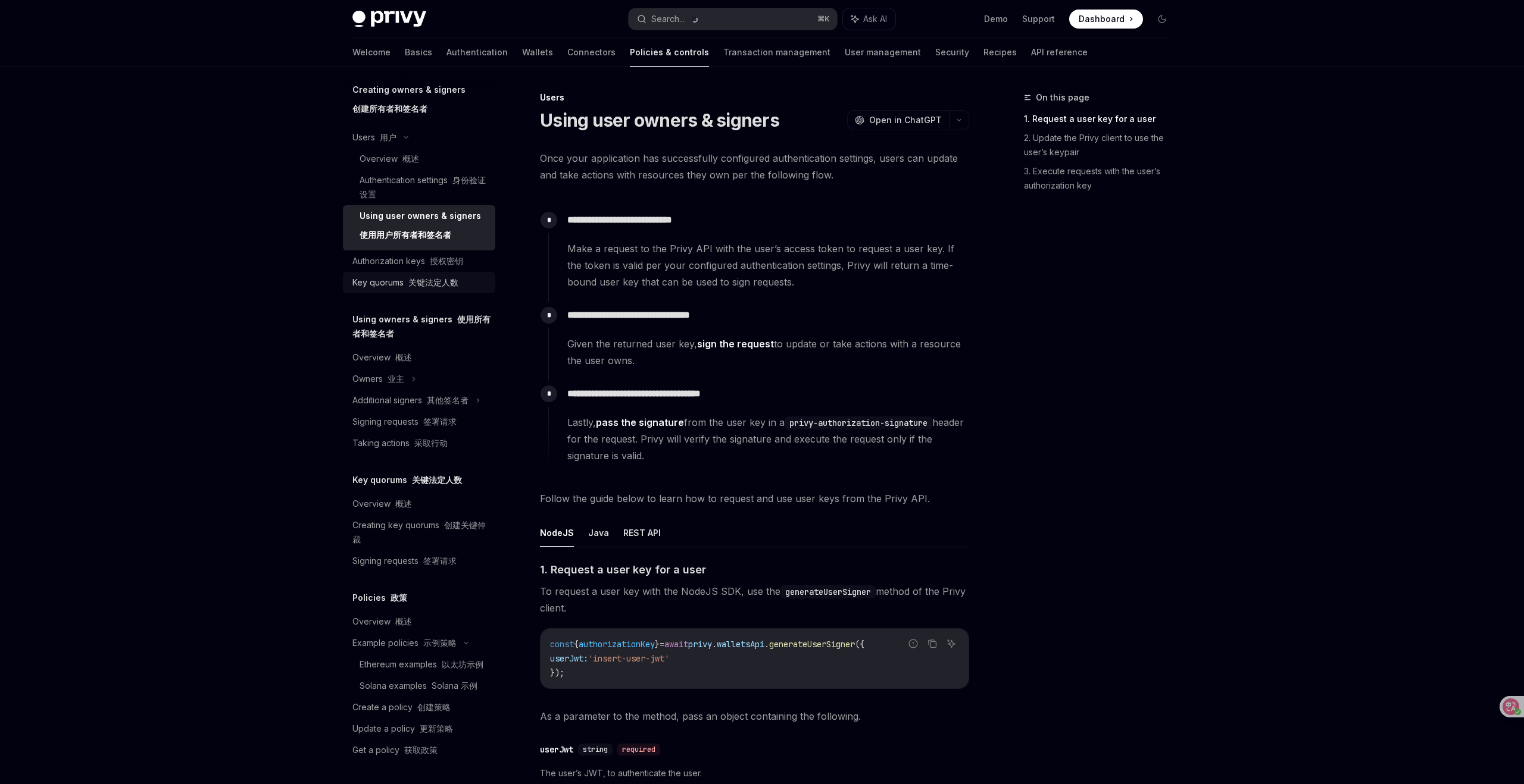
click at [412, 284] on font "关键法定人数" at bounding box center [434, 282] width 50 height 10
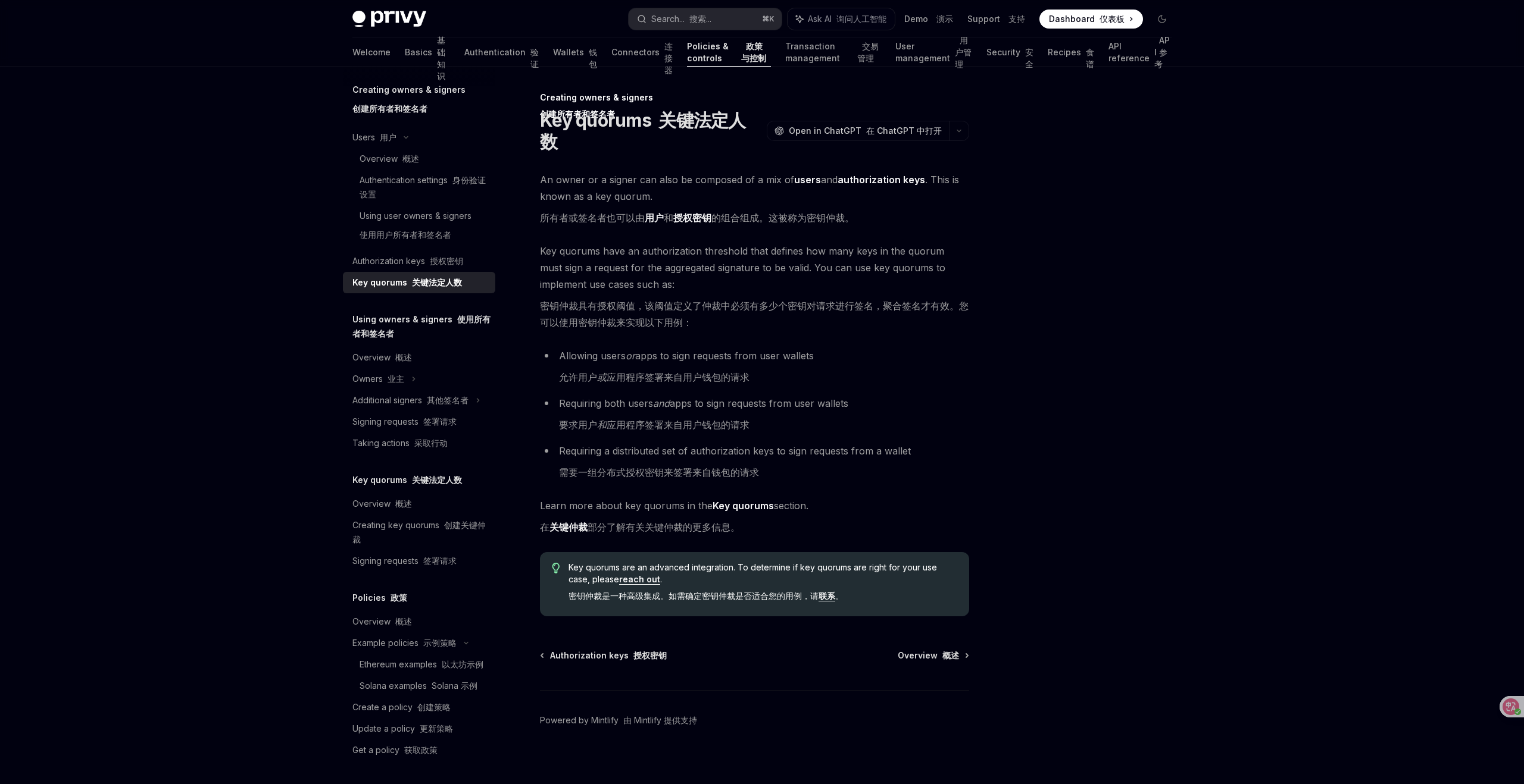
click at [1444, 489] on div "Privy Docs home page Search... 搜索... ⌘ K Ask AI 询问人工智能 Demo 演示 Support 支持 Dashb…" at bounding box center [762, 397] width 1524 height 793
click at [1240, 454] on div "Privy Docs home page Search... 搜索... ⌘ K Ask AI 询问人工智能 Demo 演示 Support 支持 Dashb…" at bounding box center [762, 397] width 1524 height 793
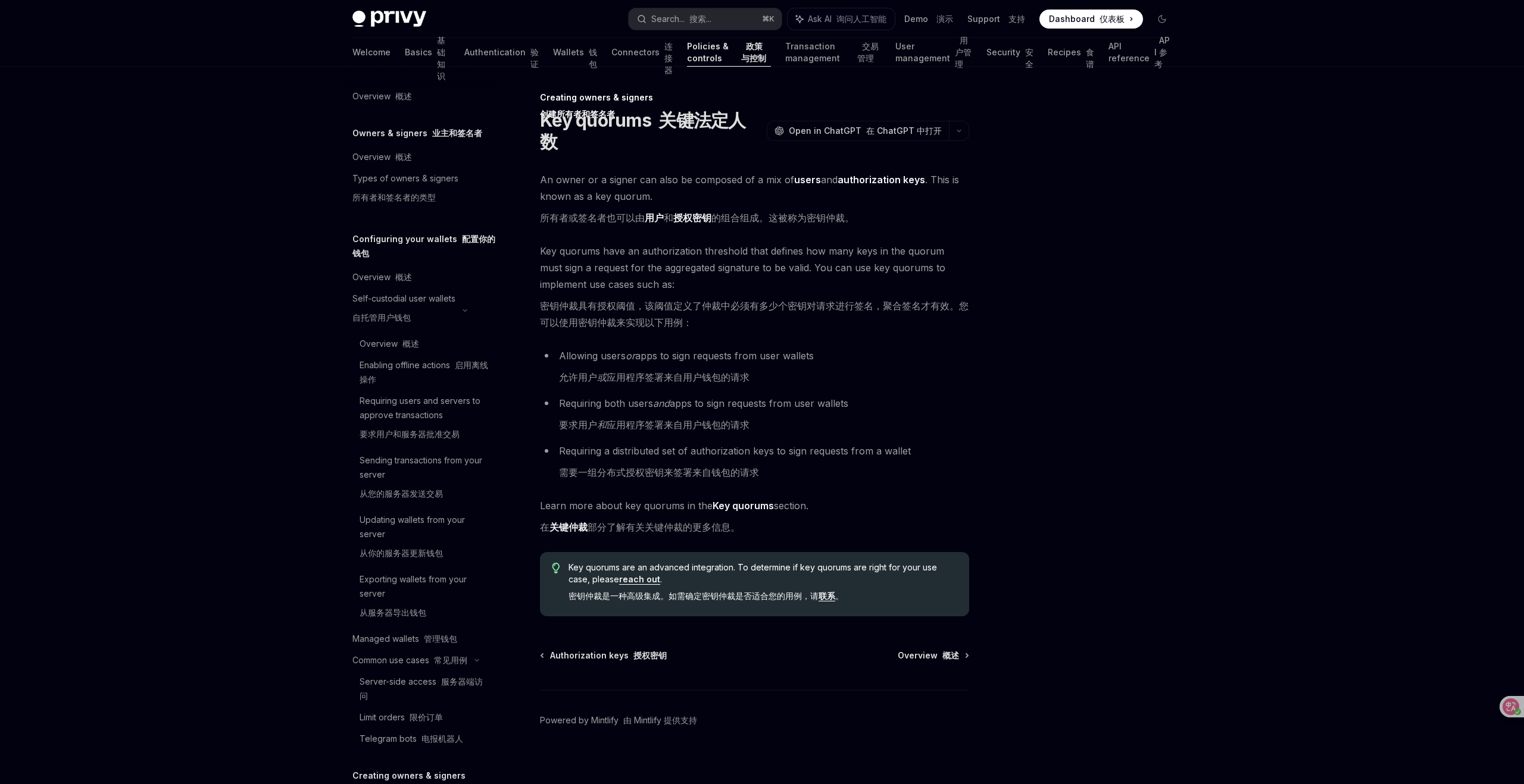
click at [1074, 350] on div at bounding box center [1090, 437] width 181 height 694
drag, startPoint x: 151, startPoint y: 86, endPoint x: 133, endPoint y: 18, distance: 70.3
click at [150, 86] on div "Privy Docs home page Search... 搜索... ⌘ K Ask AI 询问人工智能 Demo 演示 Support 支持 Dashb…" at bounding box center [762, 397] width 1524 height 793
type textarea "*"
